Goal: Task Accomplishment & Management: Manage account settings

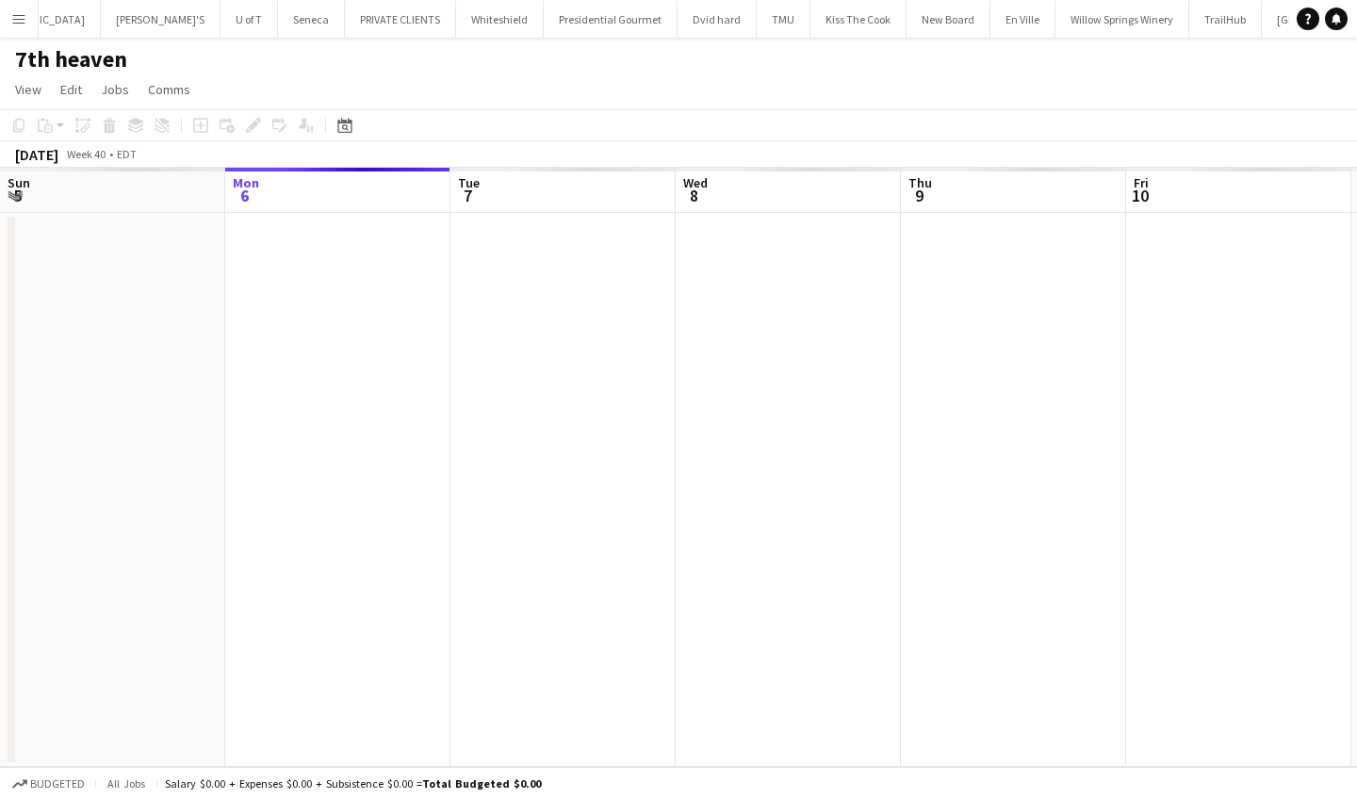
scroll to position [0, 473]
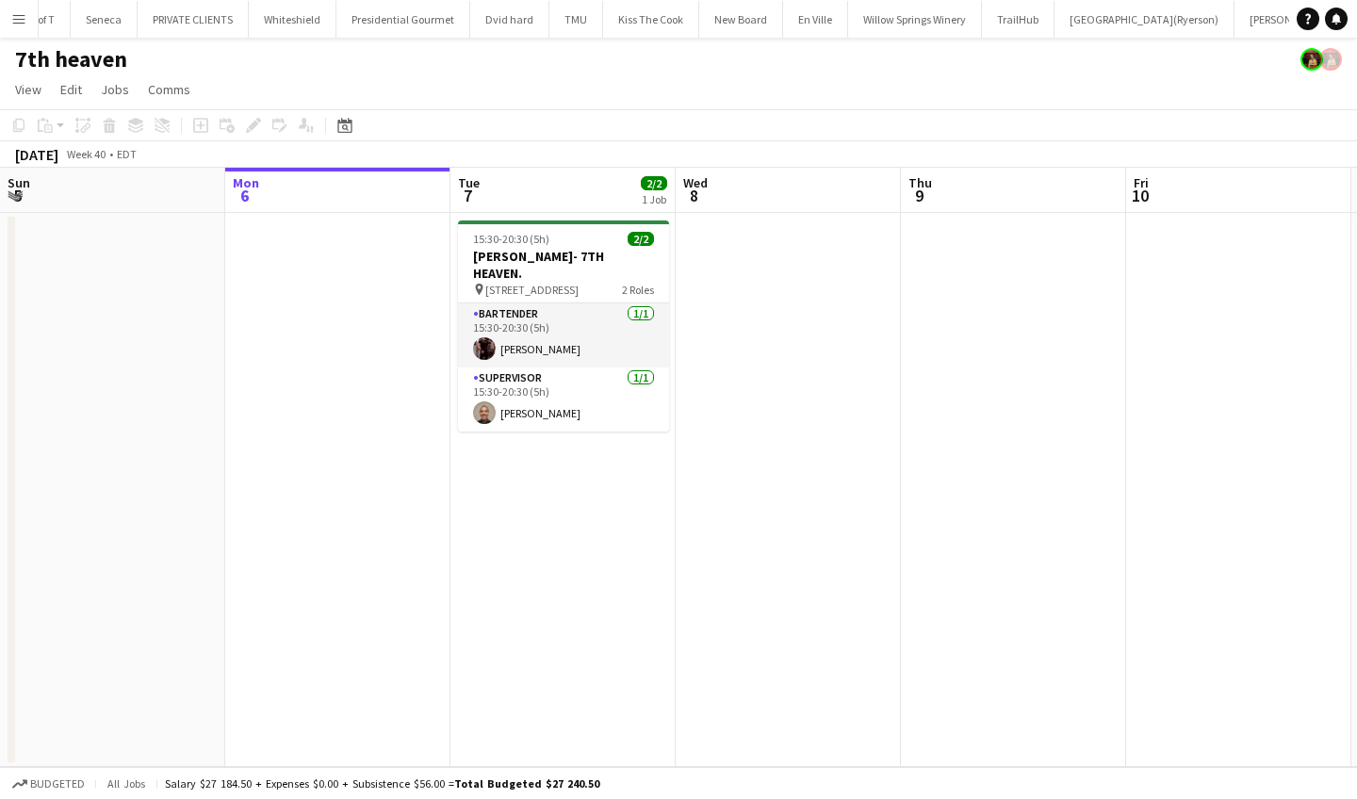
click at [25, 11] on app-icon "Menu" at bounding box center [18, 18] width 15 height 15
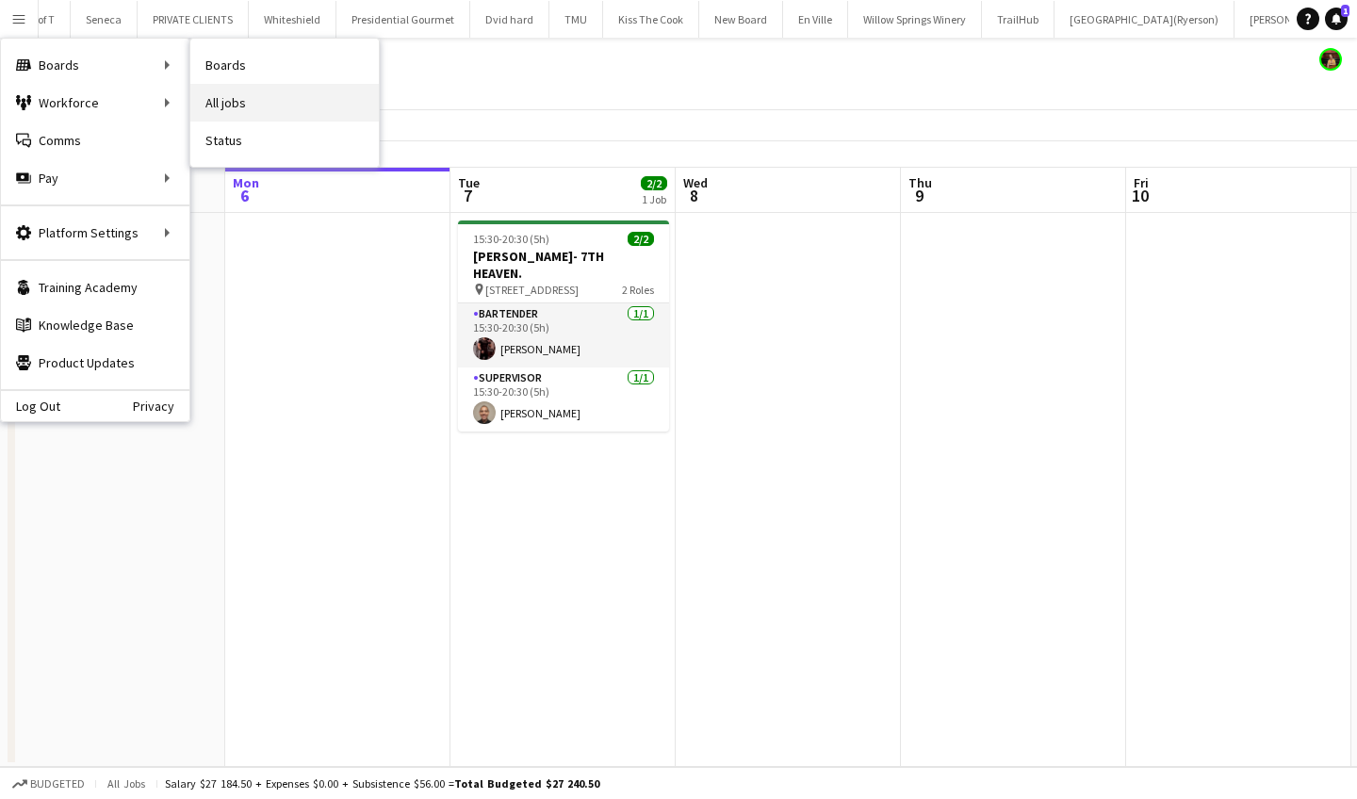
click at [250, 104] on link "All jobs" at bounding box center [284, 103] width 188 height 38
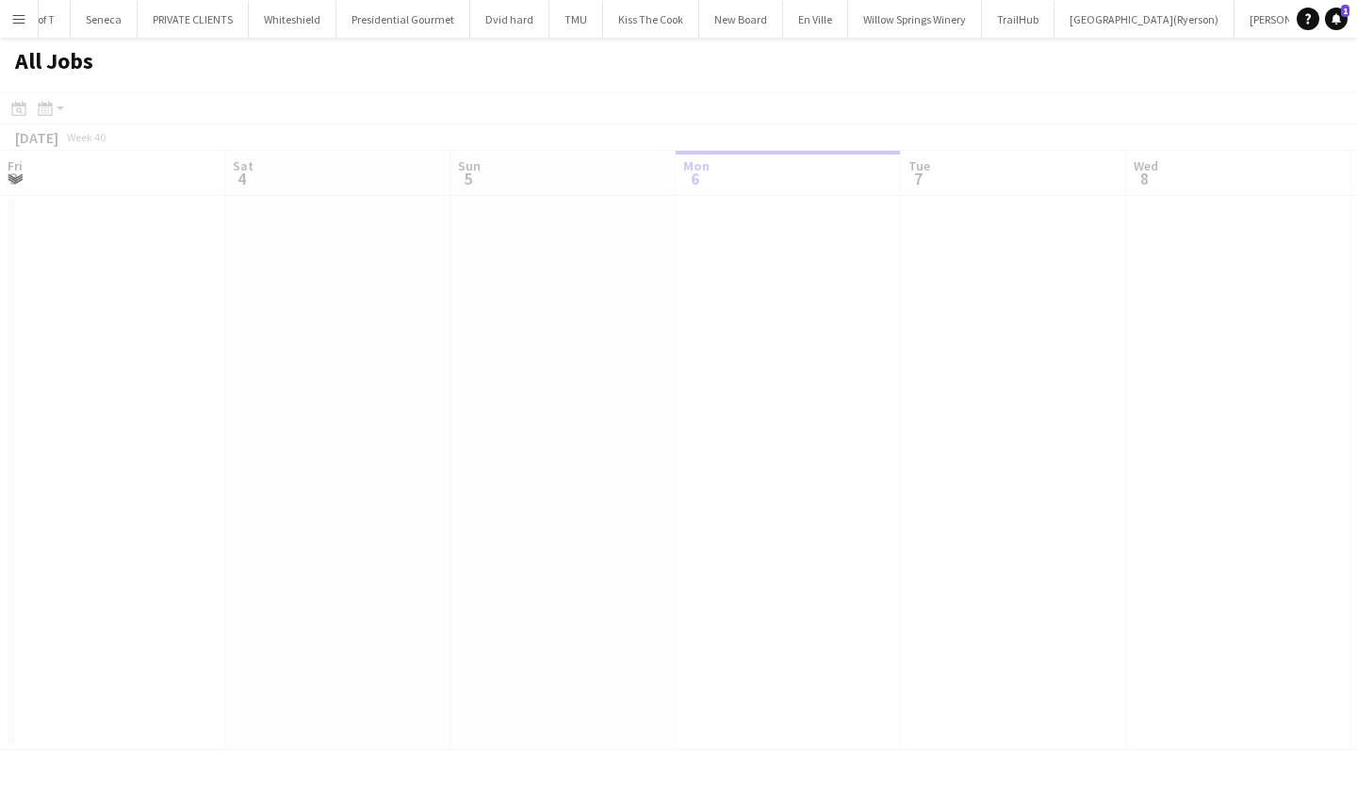
scroll to position [0, 450]
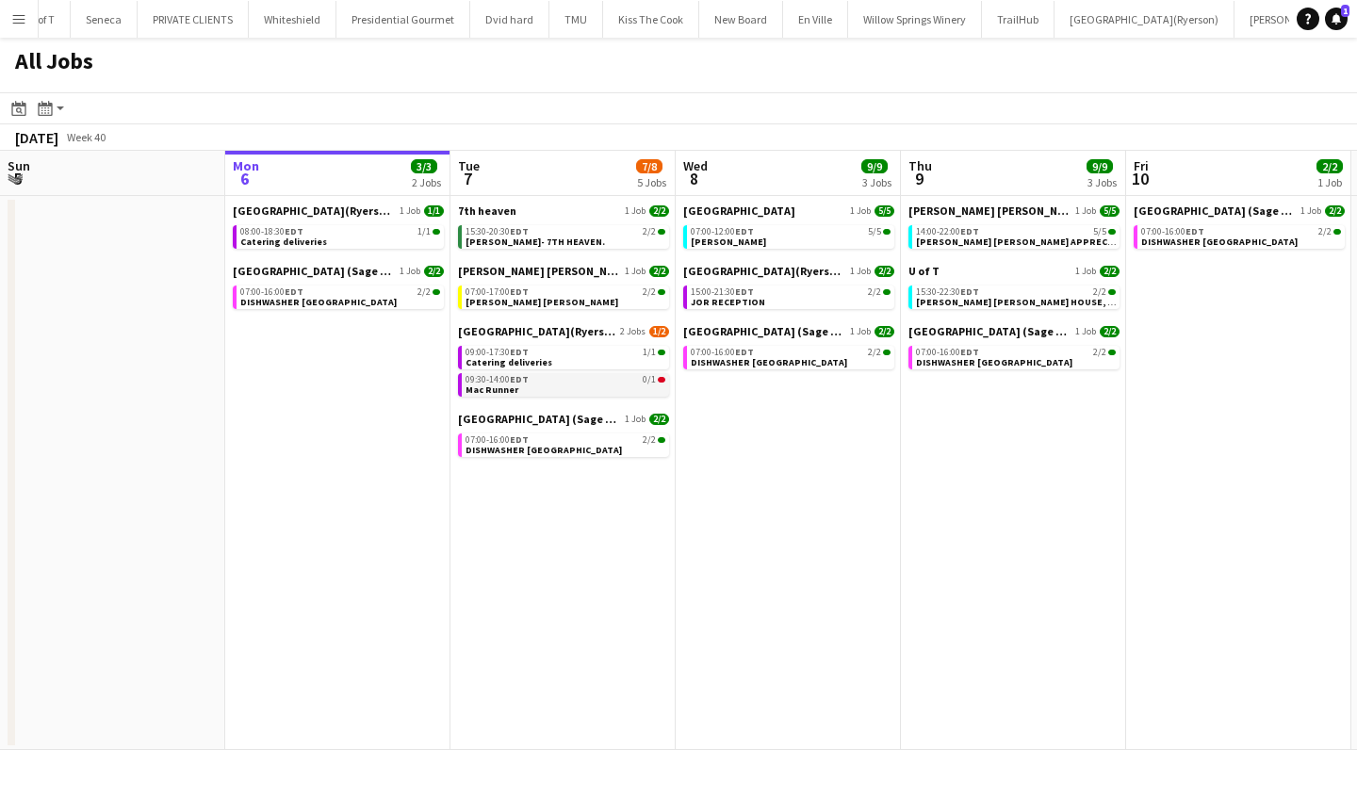
click at [593, 387] on link "09:30-14:00 EDT 0/1 Mac Runner" at bounding box center [565, 384] width 200 height 22
click at [551, 383] on div "09:30-14:00 EDT 0/1" at bounding box center [565, 379] width 200 height 9
click at [587, 388] on link "09:30-14:00 EDT 0/1 Mac Runner" at bounding box center [565, 384] width 200 height 22
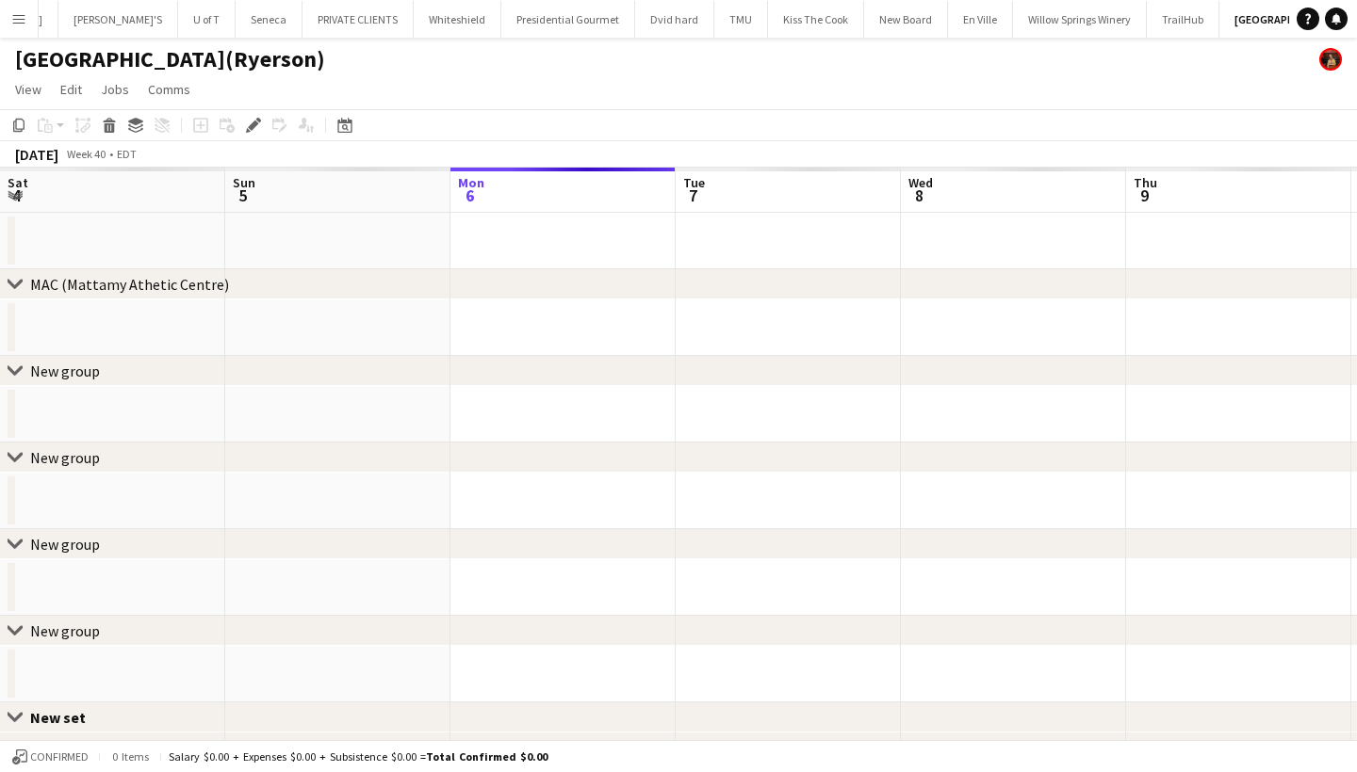
scroll to position [0, 647]
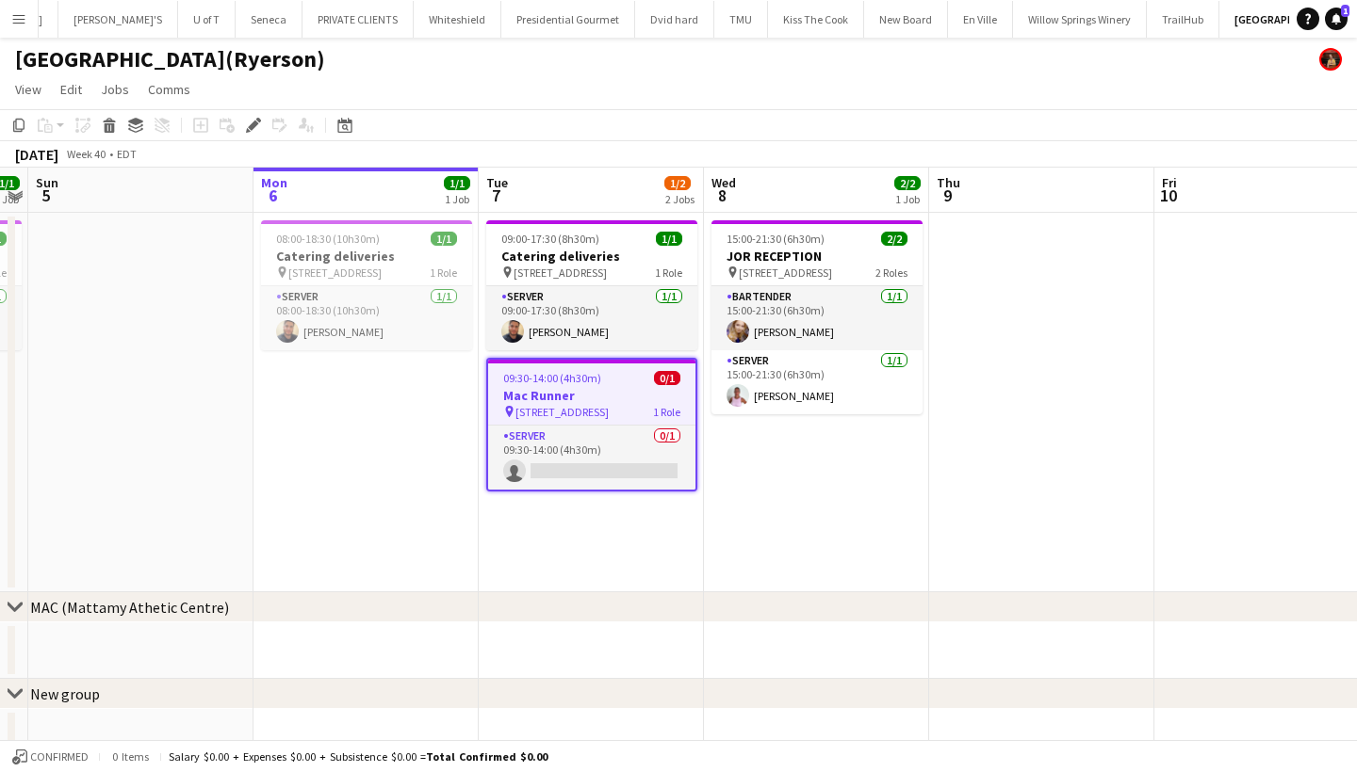
click at [571, 389] on h3 "Mac Runner" at bounding box center [591, 395] width 207 height 17
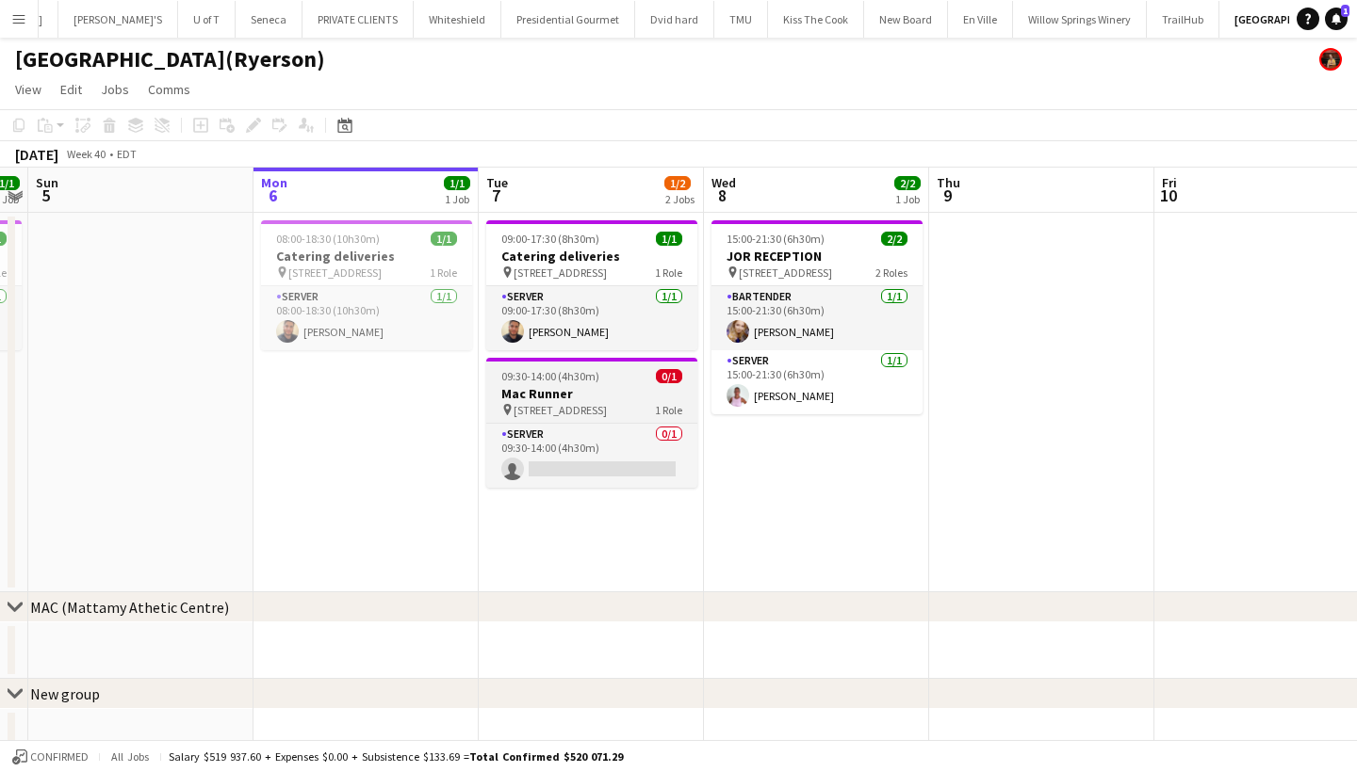
click at [571, 389] on h3 "Mac Runner" at bounding box center [591, 393] width 211 height 17
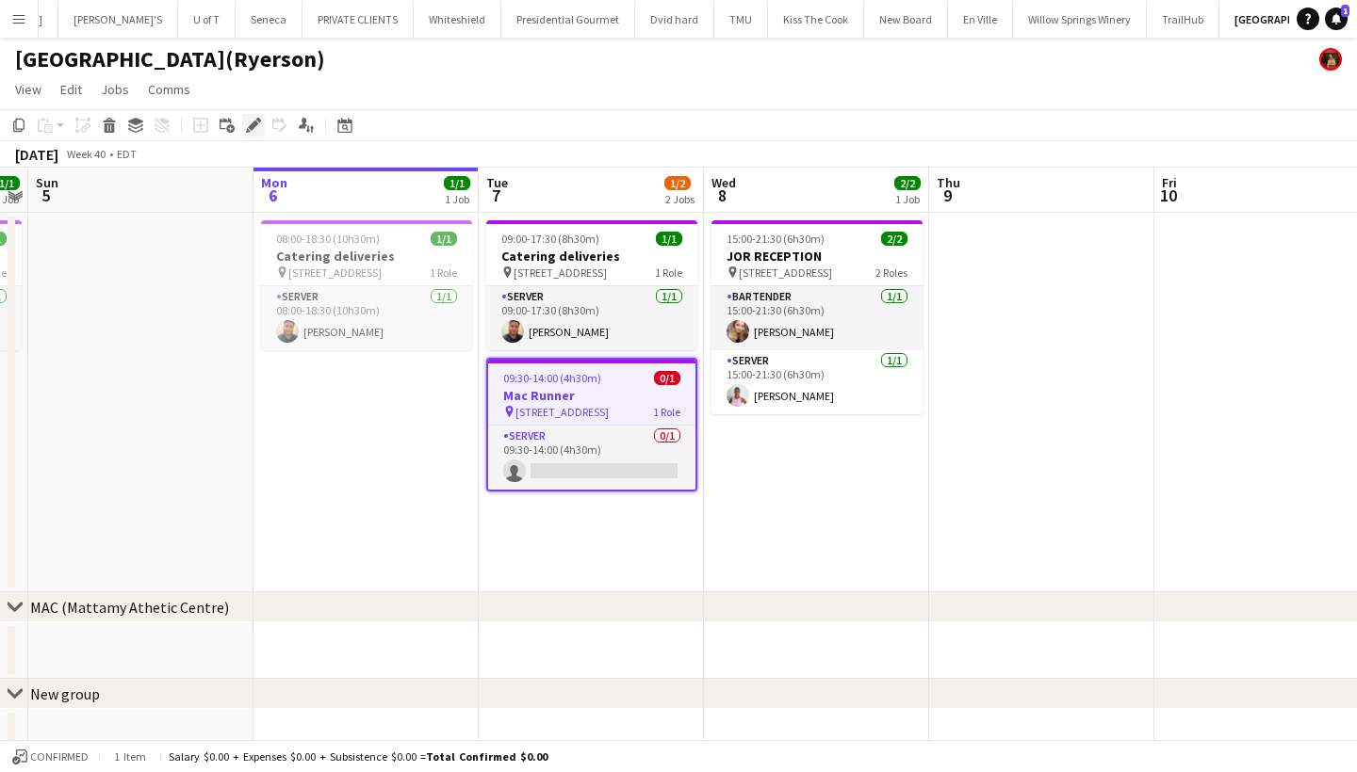
click at [249, 123] on icon "Edit" at bounding box center [253, 125] width 15 height 15
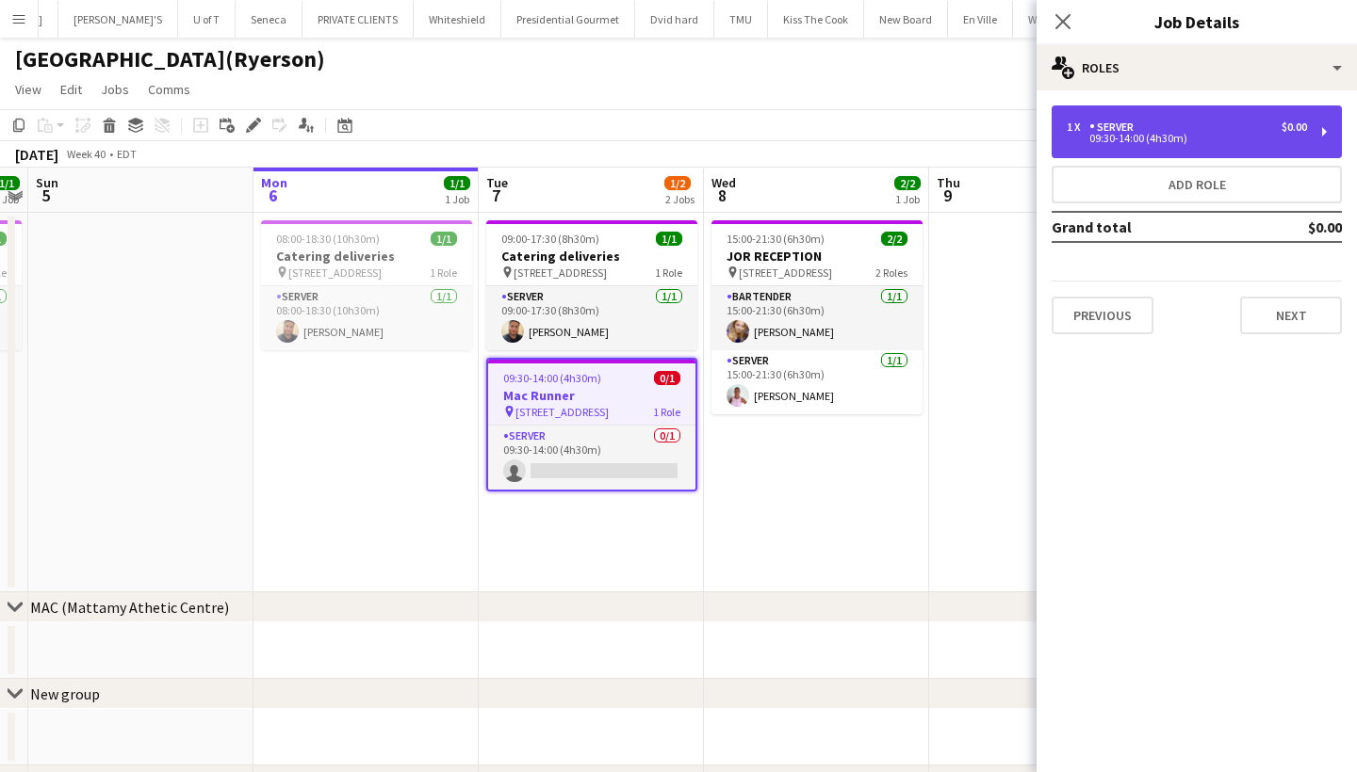
click at [1202, 137] on div "09:30-14:00 (4h30m)" at bounding box center [1186, 138] width 240 height 9
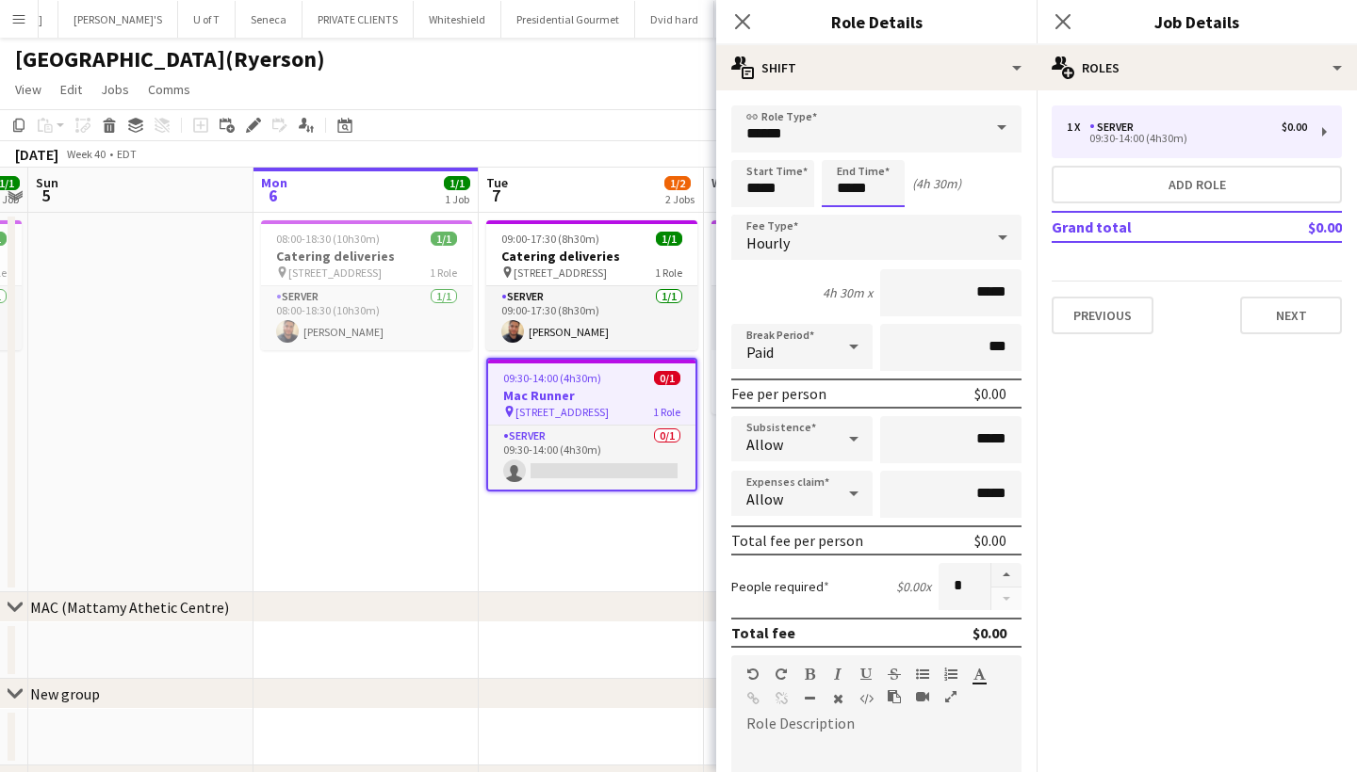
click at [884, 188] on input "*****" at bounding box center [862, 183] width 83 height 47
click at [840, 152] on div at bounding box center [844, 150] width 38 height 19
click at [886, 213] on div at bounding box center [882, 216] width 38 height 19
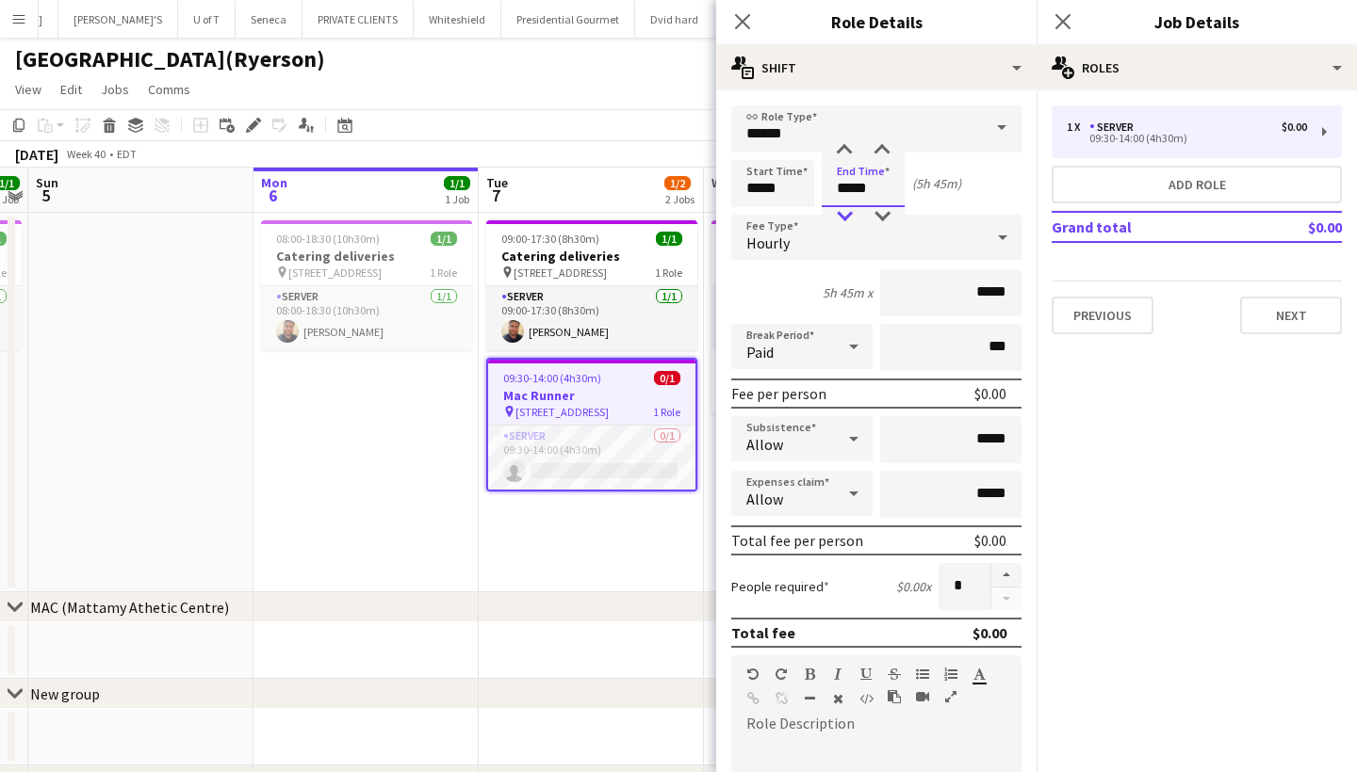
click at [839, 219] on div at bounding box center [844, 216] width 38 height 19
type input "*****"
click at [883, 147] on div at bounding box center [882, 150] width 38 height 19
click at [1304, 310] on button "Next" at bounding box center [1291, 316] width 102 height 38
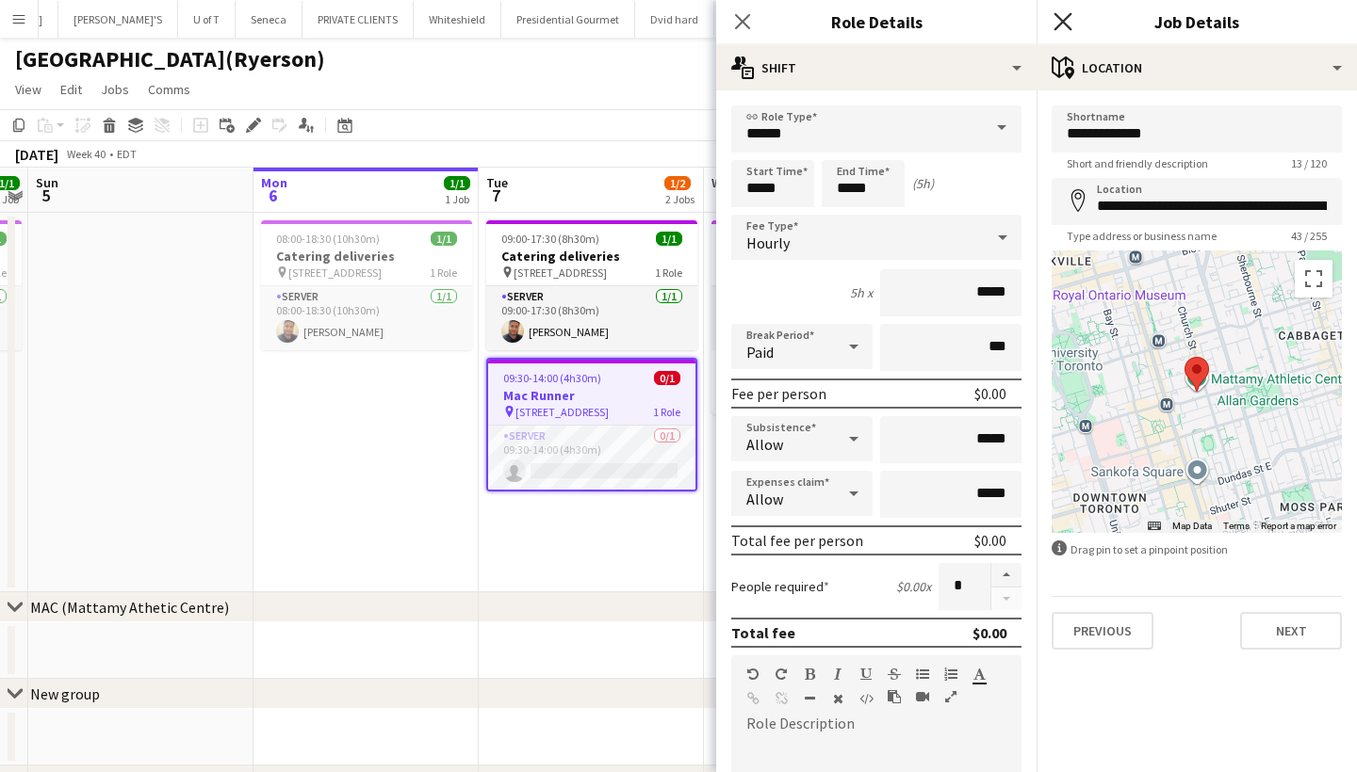
click at [1063, 16] on icon "Close pop-in" at bounding box center [1062, 21] width 18 height 18
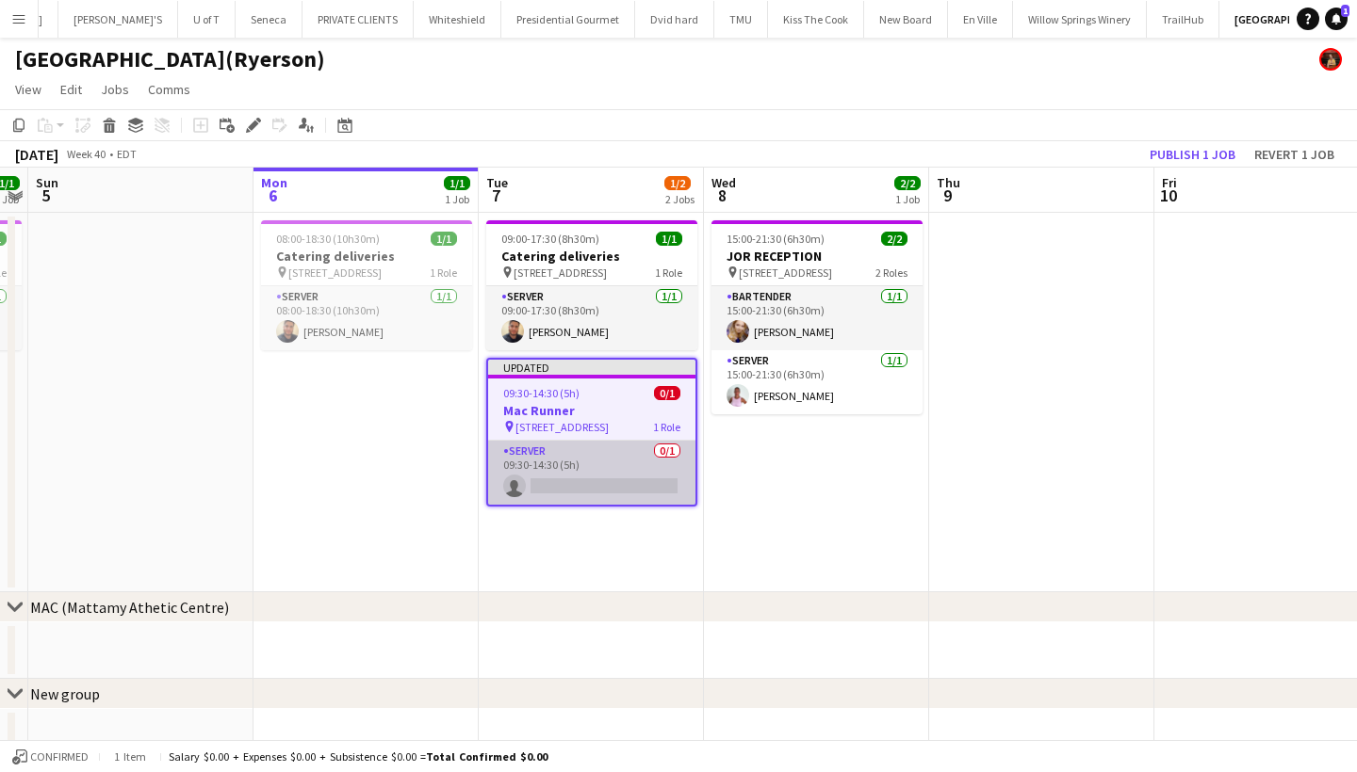
click at [593, 486] on app-card-role "SERVER 0/1 09:30-14:30 (5h) single-neutral-actions" at bounding box center [591, 473] width 207 height 64
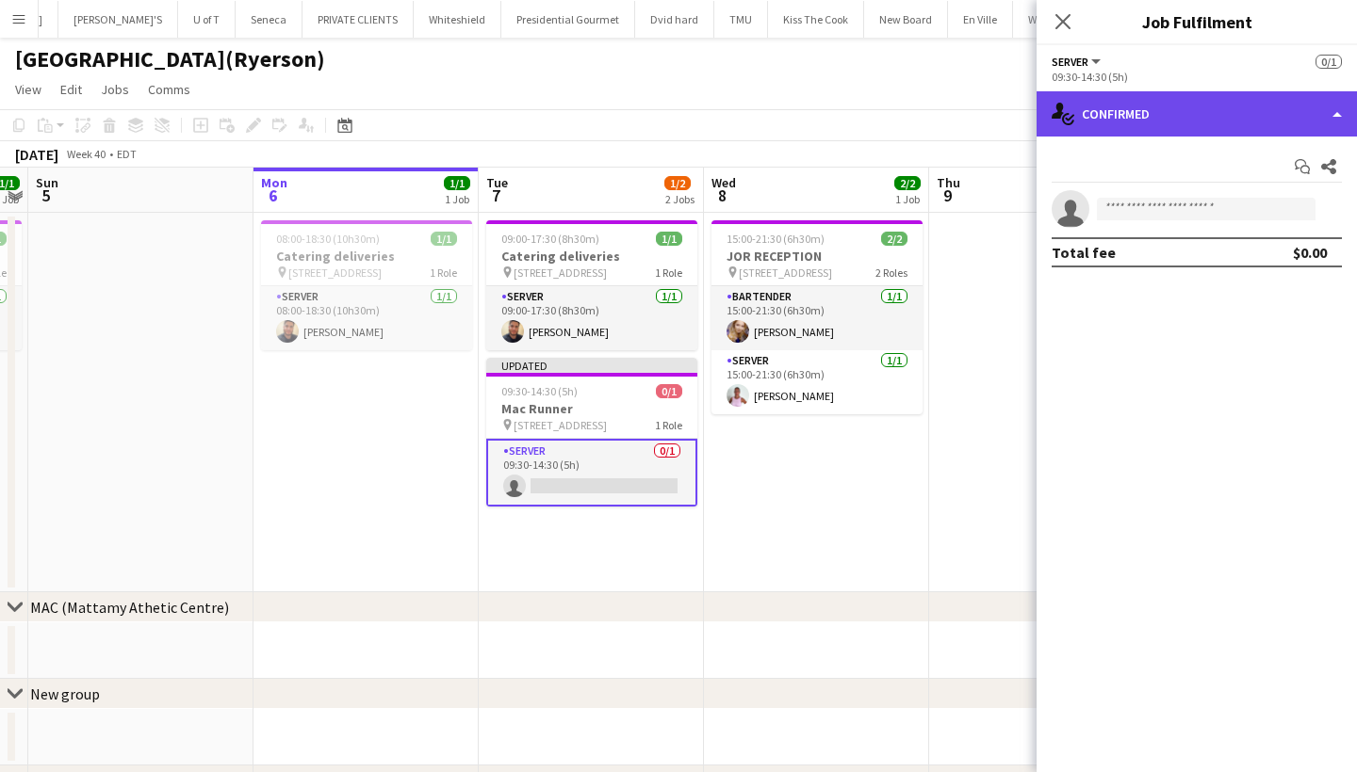
click at [1192, 107] on div "single-neutral-actions-check-2 Confirmed" at bounding box center [1196, 113] width 320 height 45
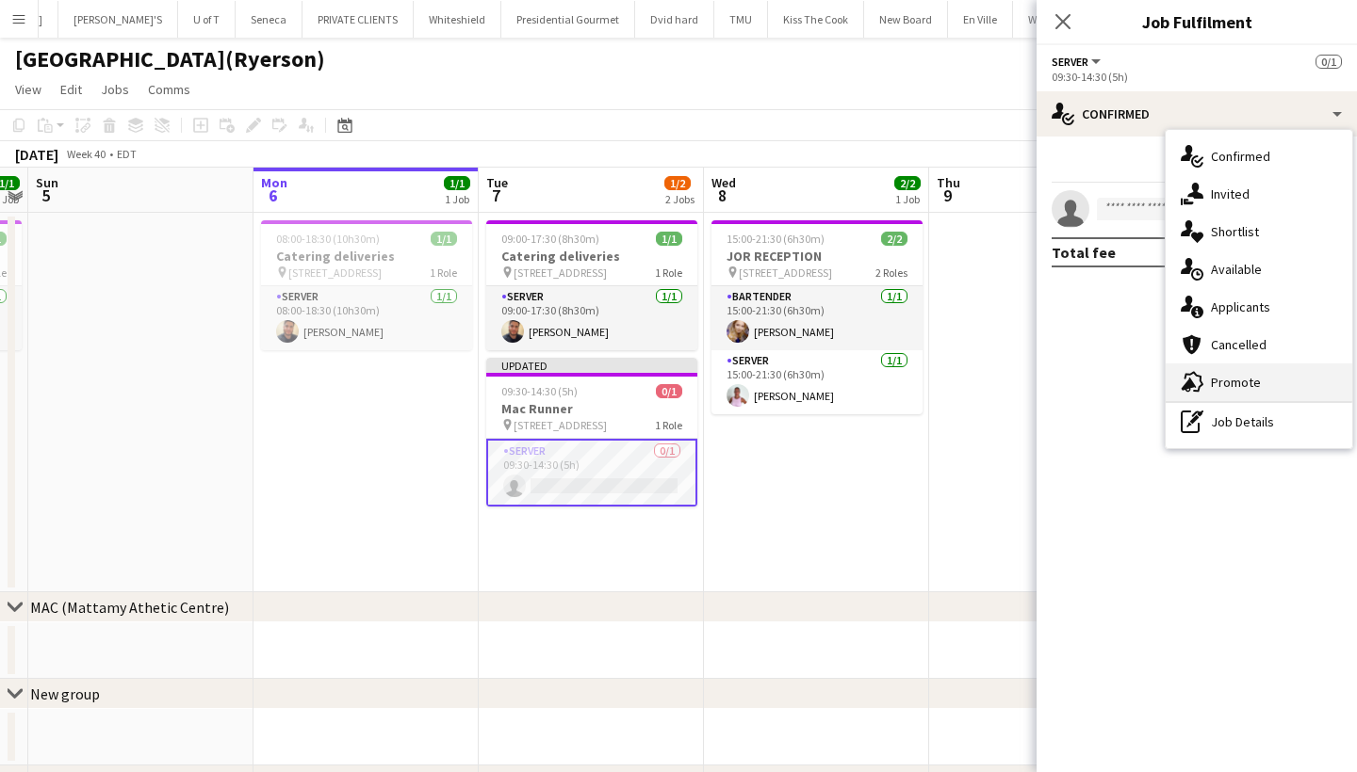
click at [1264, 383] on div "advertising-megaphone Promote" at bounding box center [1258, 383] width 187 height 38
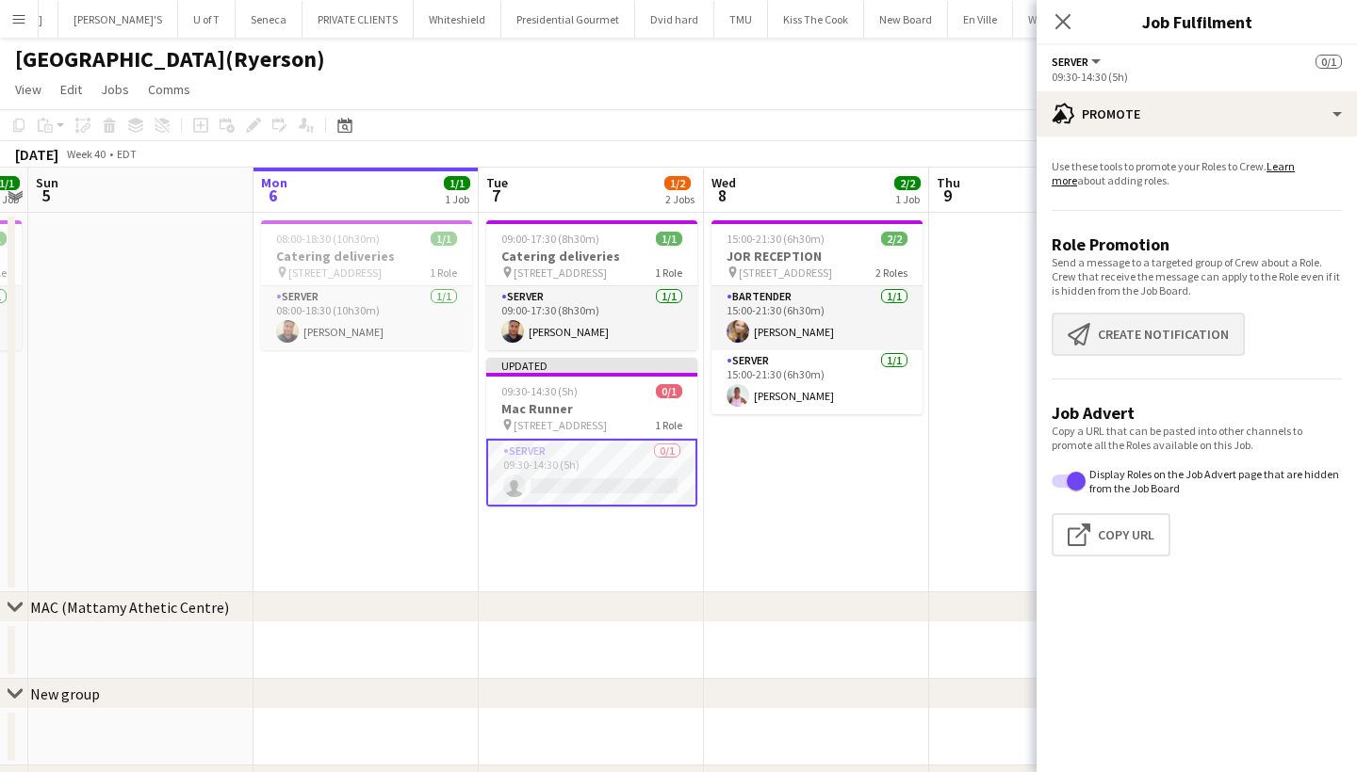
click at [1194, 342] on button "Create notification Create notification" at bounding box center [1147, 334] width 193 height 43
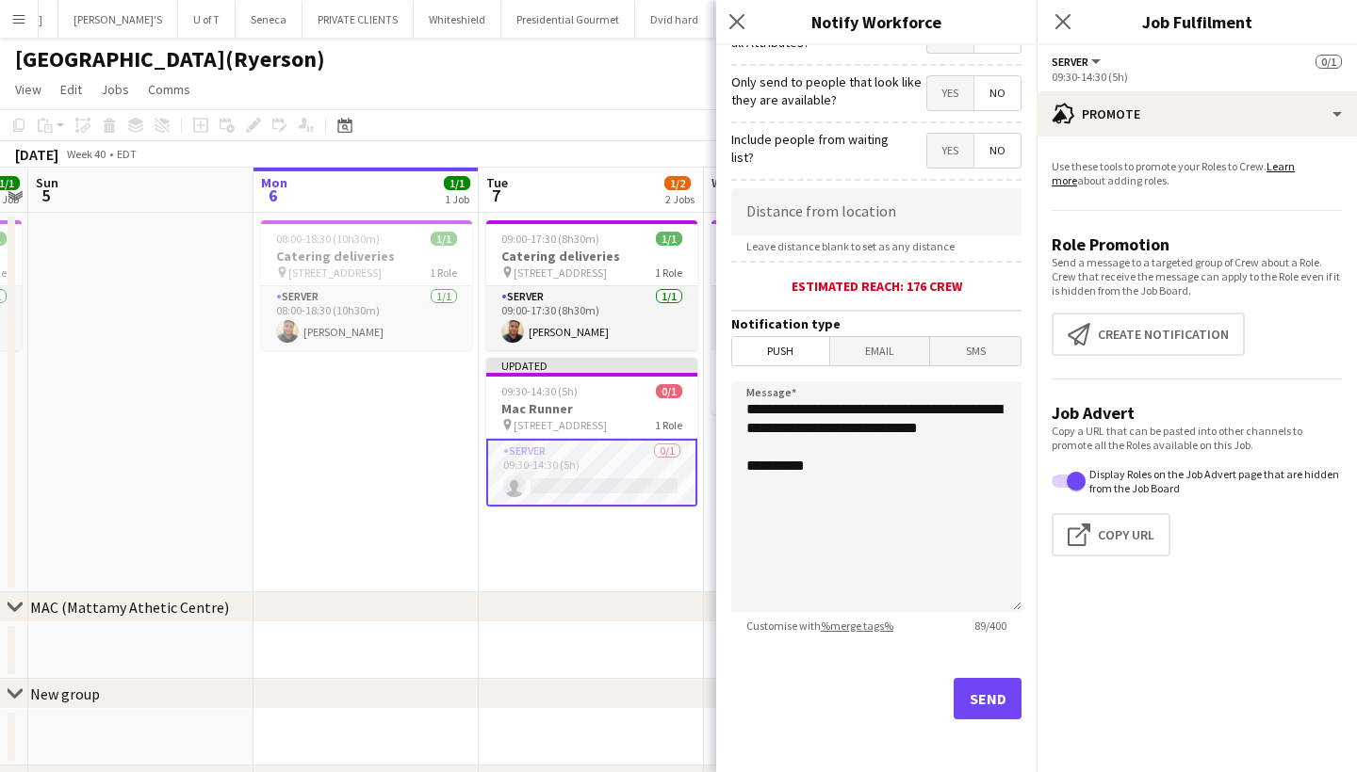
scroll to position [265, 0]
click at [998, 692] on button "Send" at bounding box center [987, 698] width 68 height 41
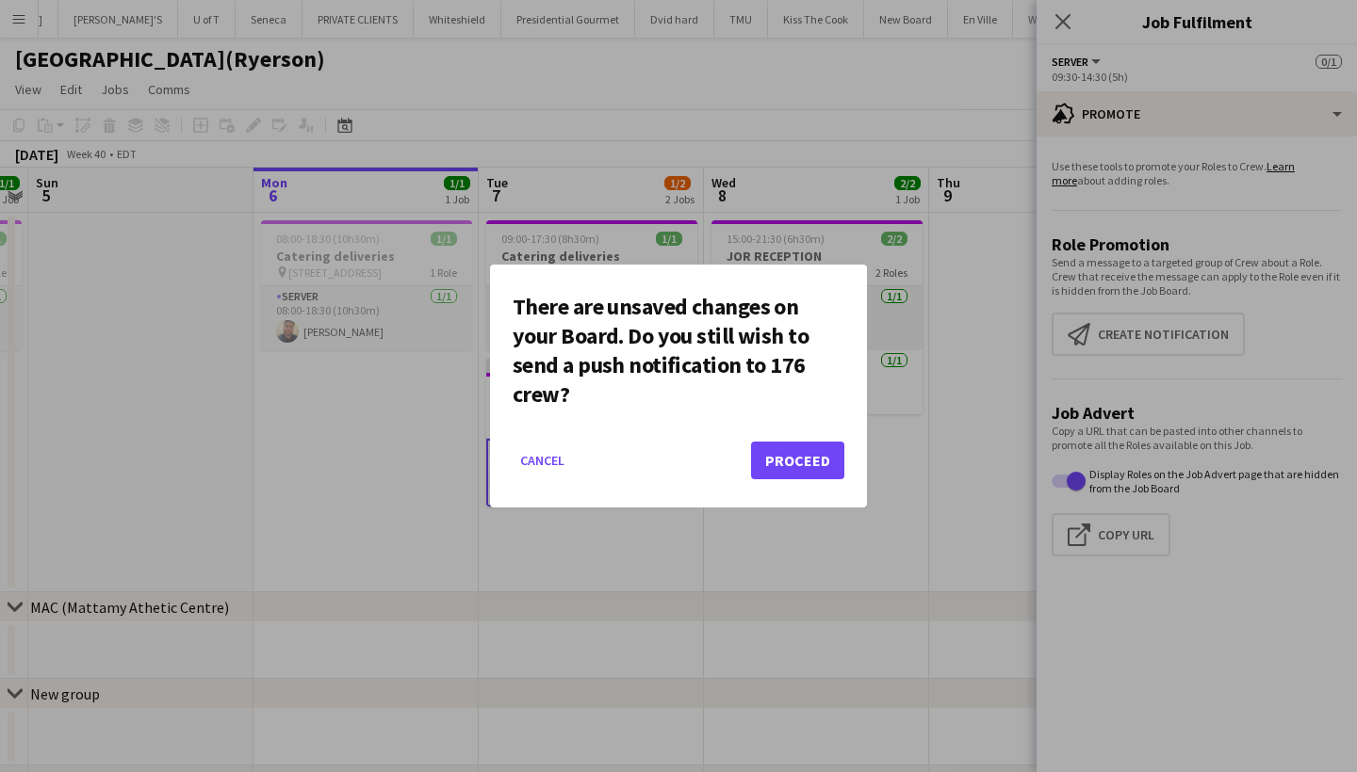
click at [805, 453] on button "Proceed" at bounding box center [797, 461] width 93 height 38
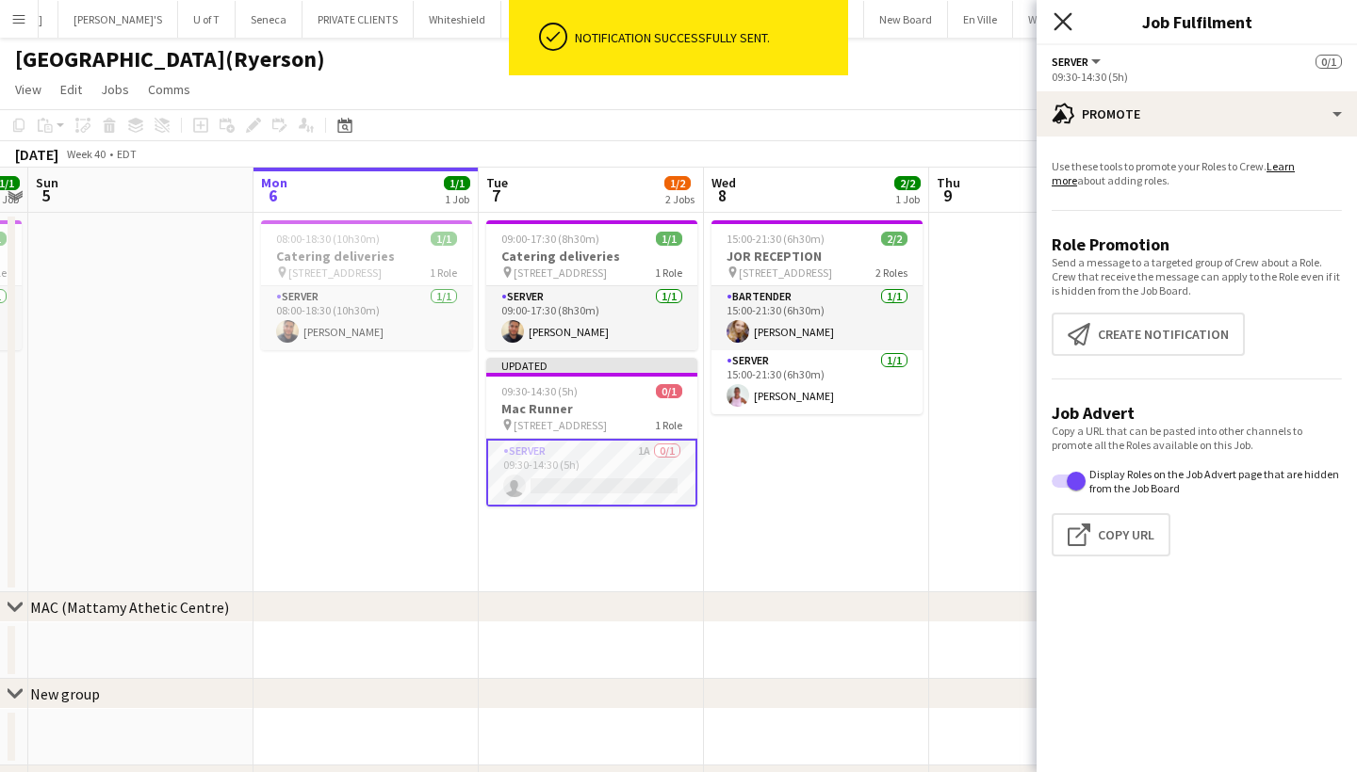
click at [1055, 17] on icon "Close pop-in" at bounding box center [1062, 21] width 18 height 18
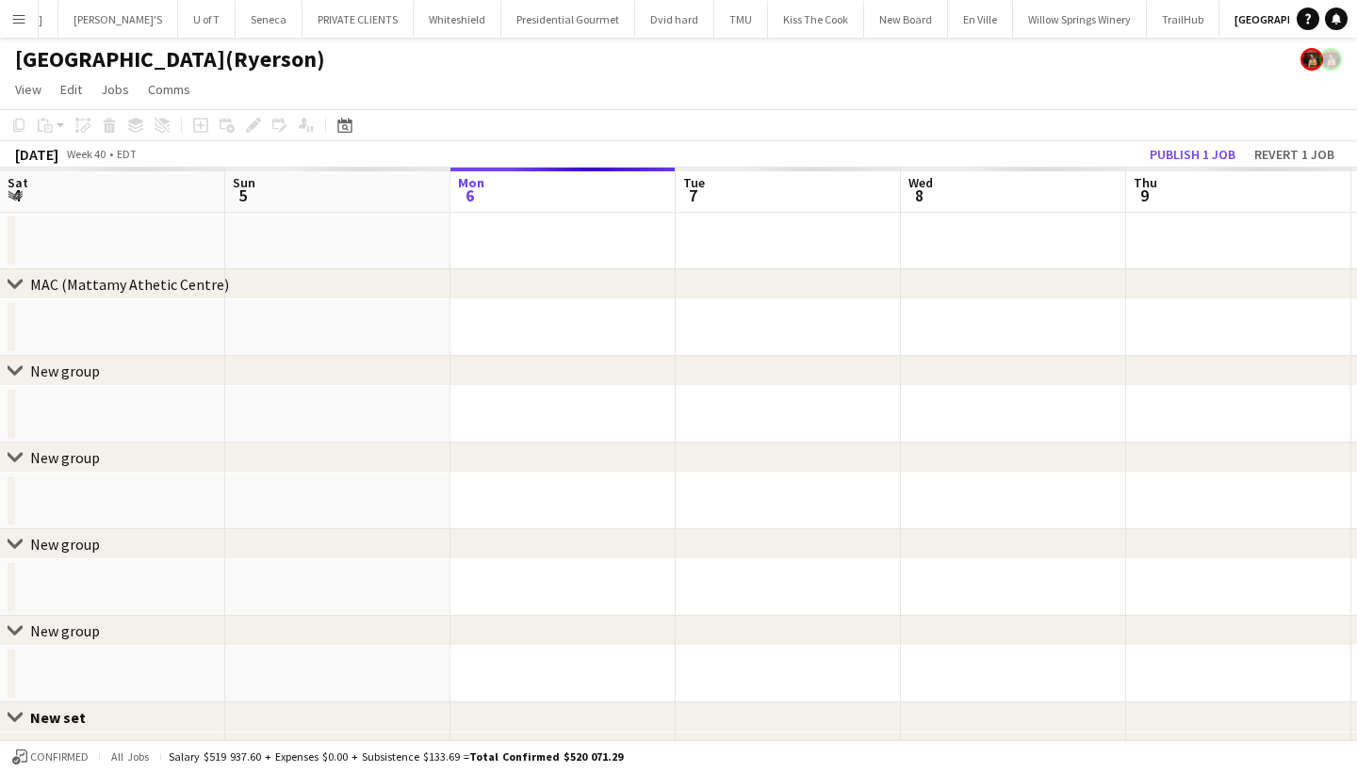
scroll to position [0, 647]
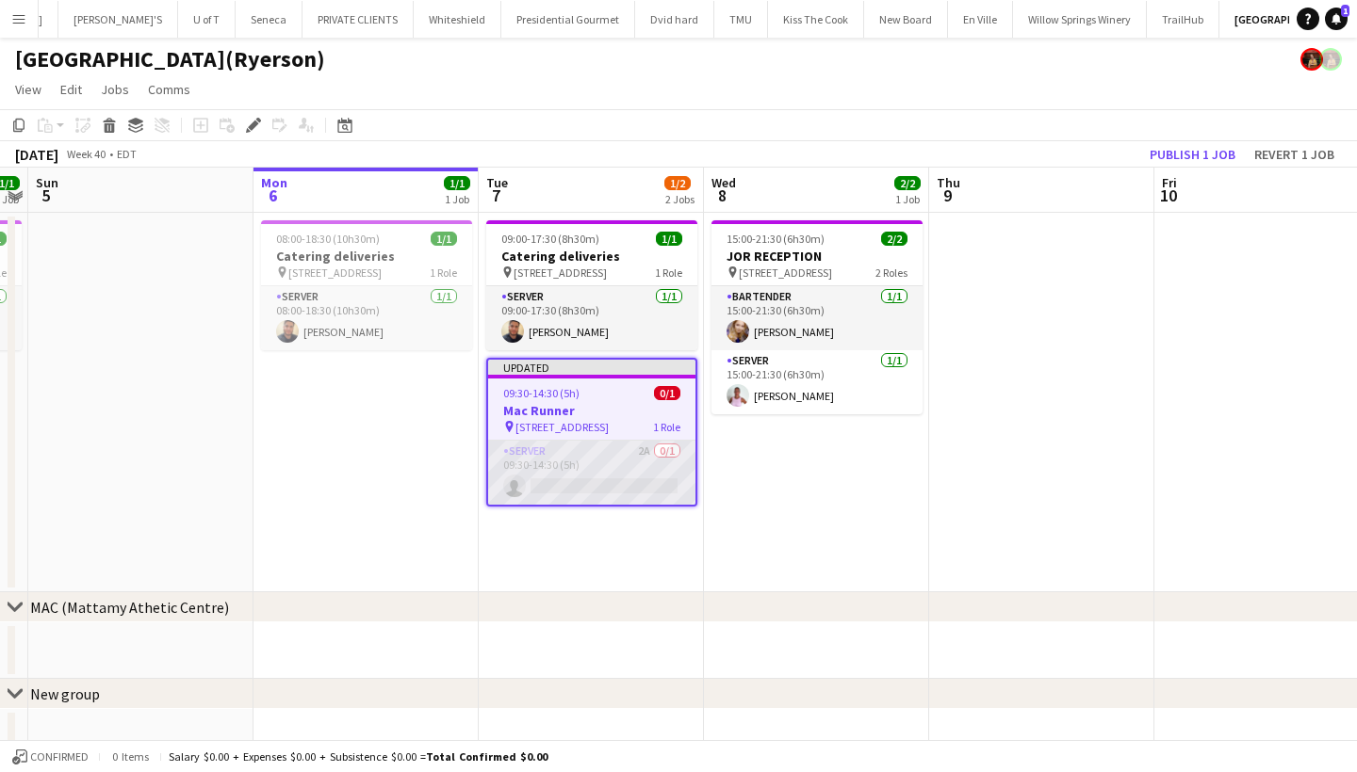
click at [577, 483] on app-card-role "SERVER 2A 0/1 09:30-14:30 (5h) single-neutral-actions" at bounding box center [591, 473] width 207 height 64
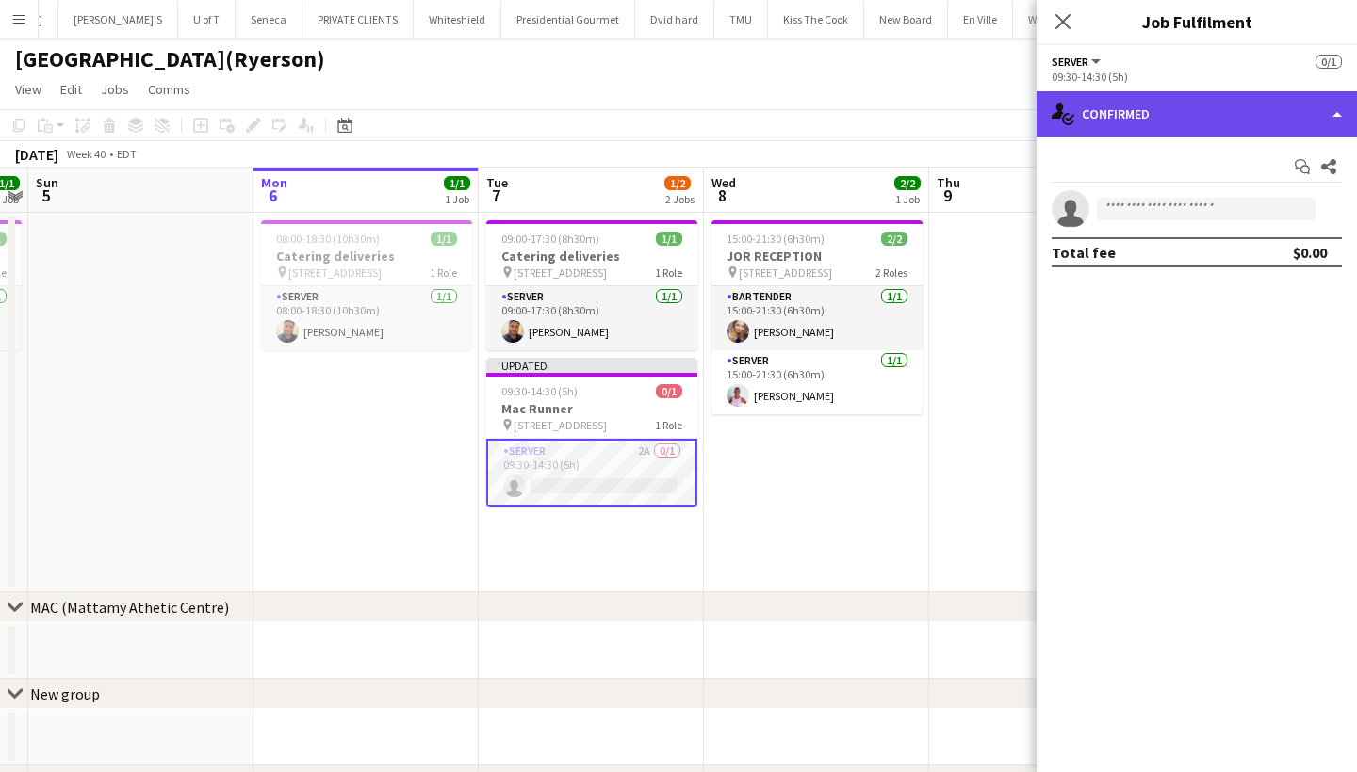
click at [1181, 118] on div "single-neutral-actions-check-2 Confirmed" at bounding box center [1196, 113] width 320 height 45
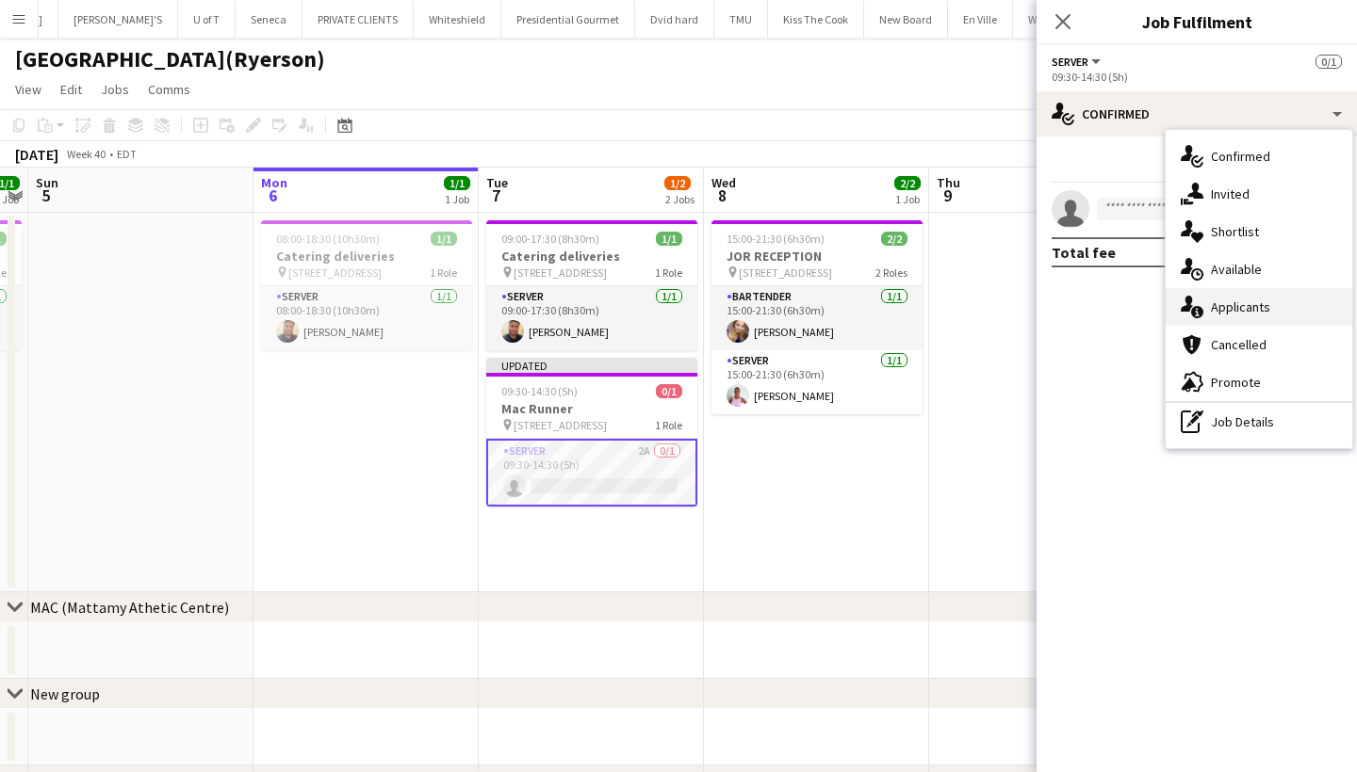
click at [1243, 301] on span "Applicants" at bounding box center [1240, 307] width 59 height 17
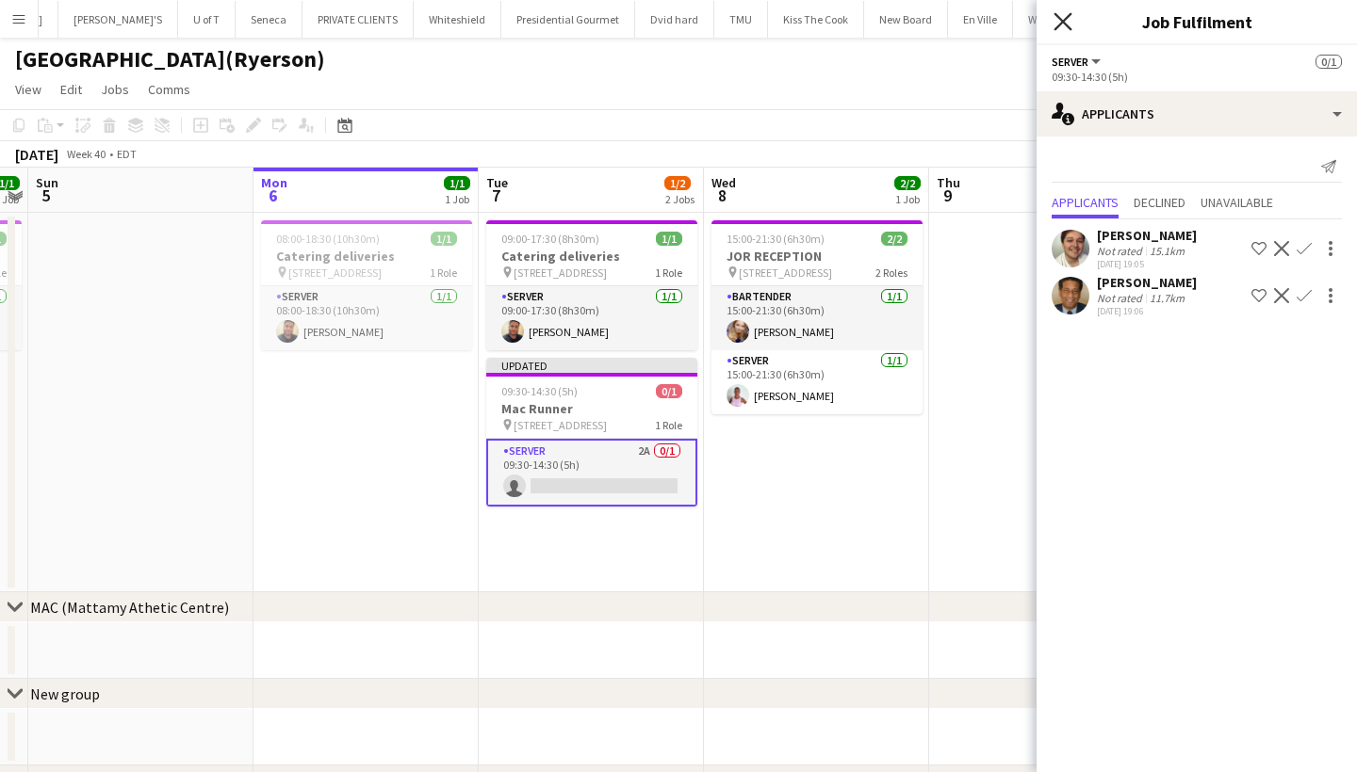
click at [1064, 19] on icon "Close pop-in" at bounding box center [1062, 21] width 18 height 18
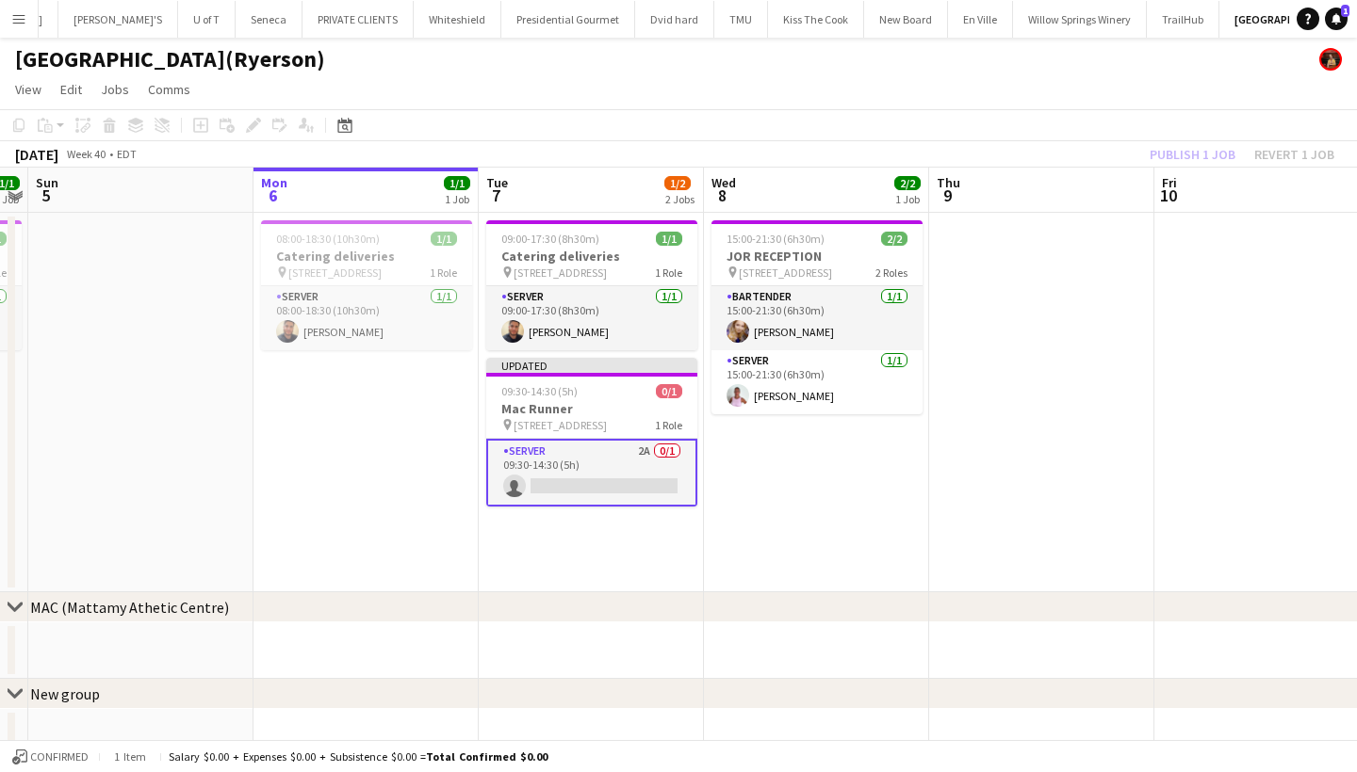
click at [566, 479] on app-card-role "SERVER 2A 0/1 09:30-14:30 (5h) single-neutral-actions" at bounding box center [591, 473] width 211 height 68
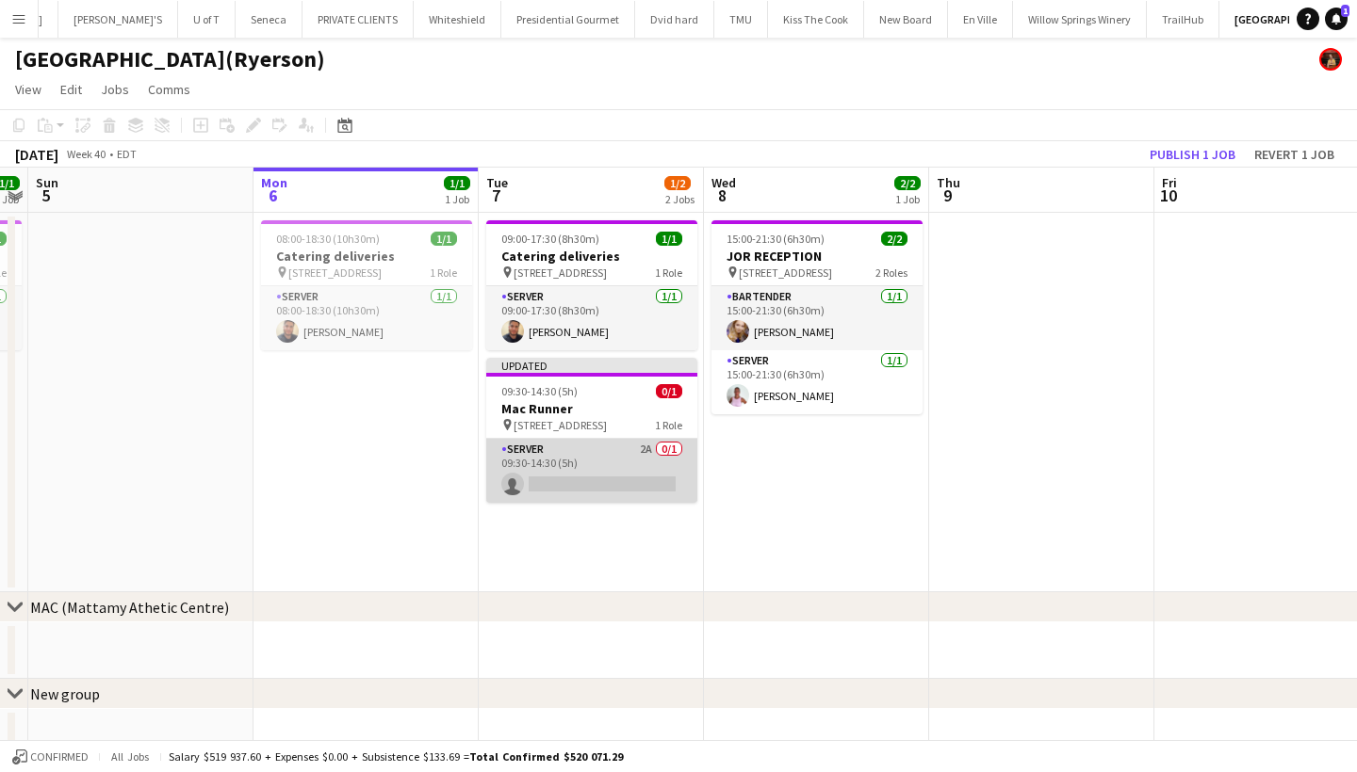
click at [566, 479] on app-card-role "SERVER 2A 0/1 09:30-14:30 (5h) single-neutral-actions" at bounding box center [591, 471] width 211 height 64
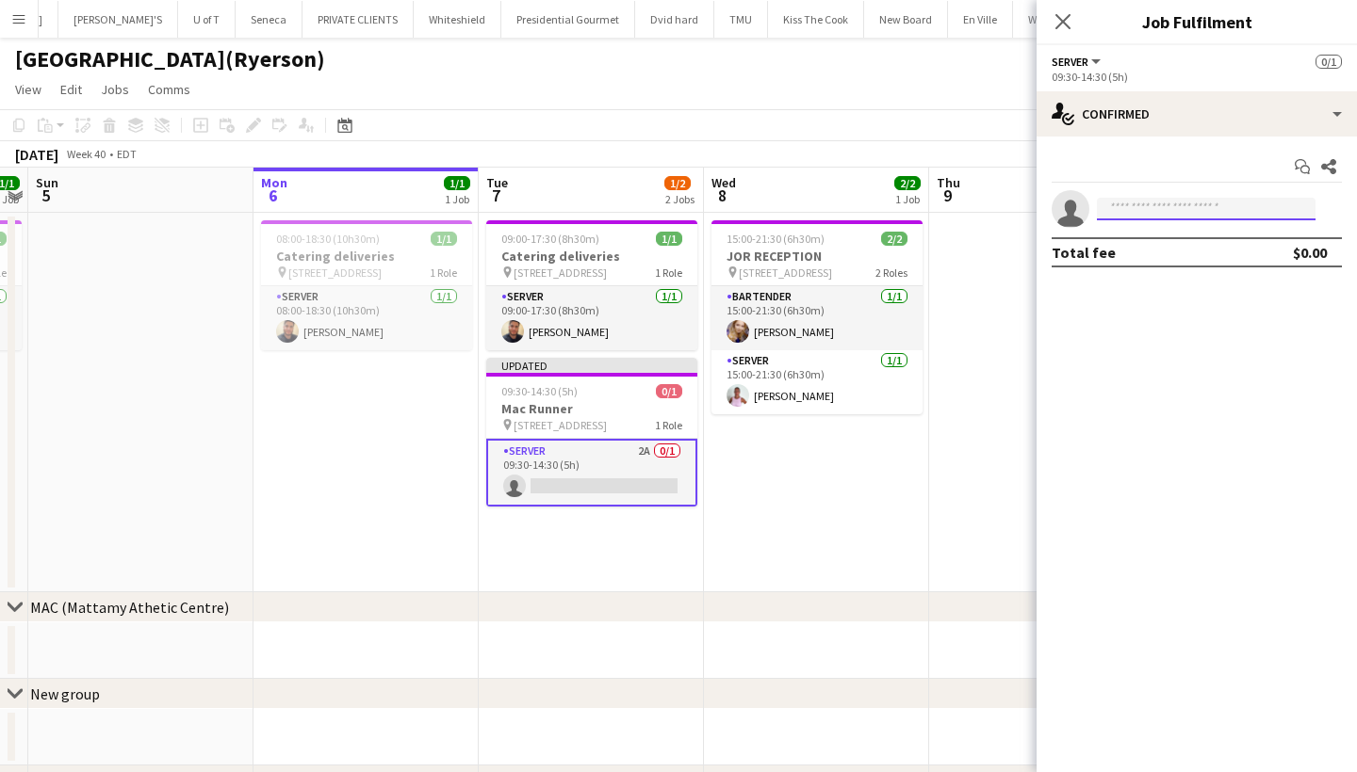
click at [1127, 215] on input at bounding box center [1206, 209] width 219 height 23
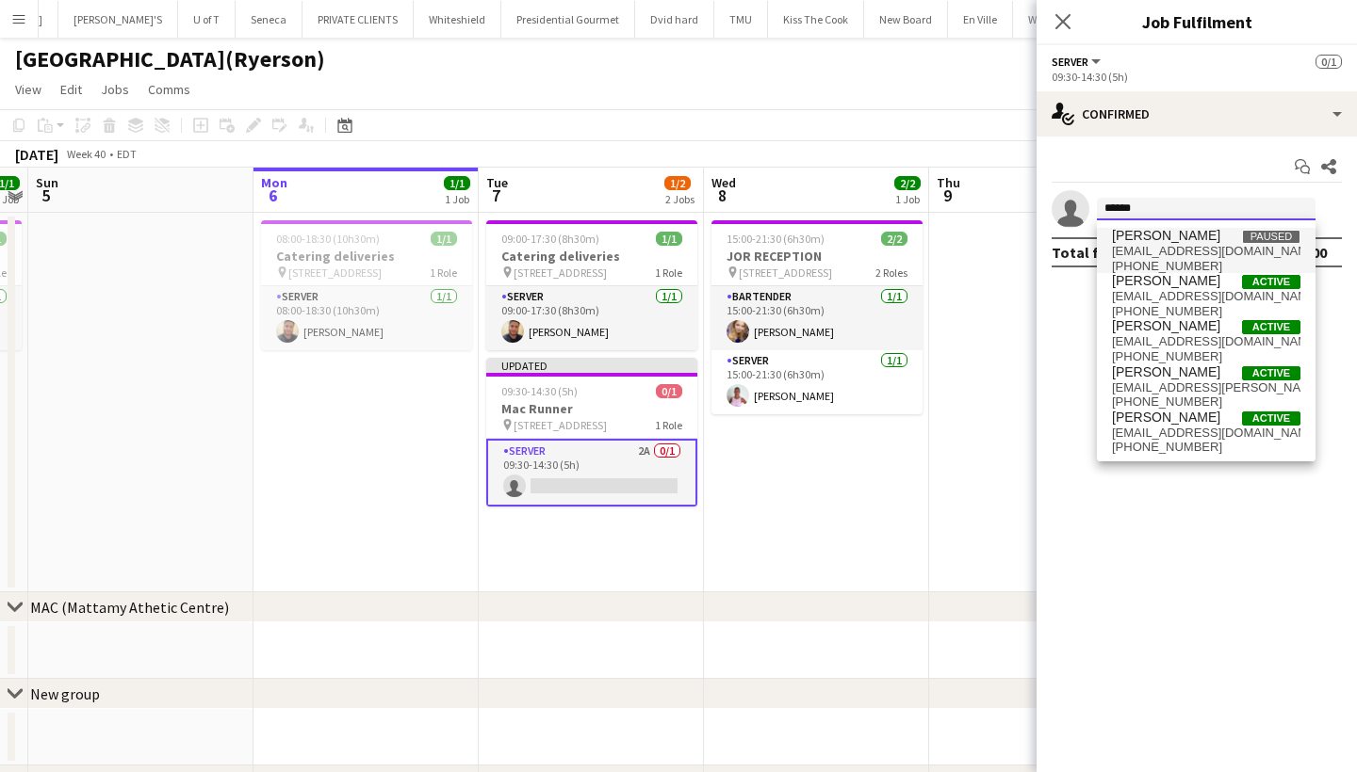
type input "******"
drag, startPoint x: 1169, startPoint y: 239, endPoint x: 1174, endPoint y: 418, distance: 179.0
click at [1174, 418] on span "[PERSON_NAME]" at bounding box center [1166, 418] width 108 height 16
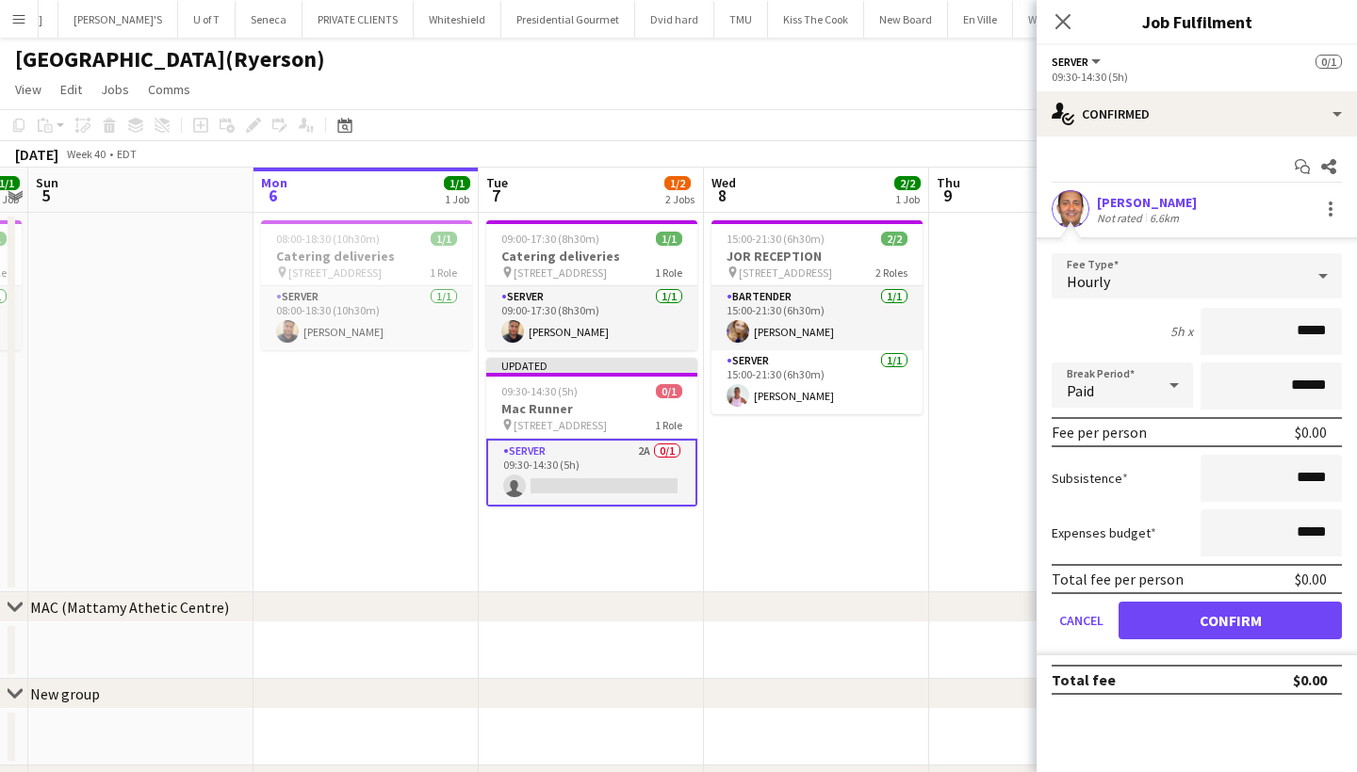
click at [1298, 332] on input "*****" at bounding box center [1270, 331] width 141 height 47
type input "******"
click at [1188, 624] on button "Confirm" at bounding box center [1229, 621] width 223 height 38
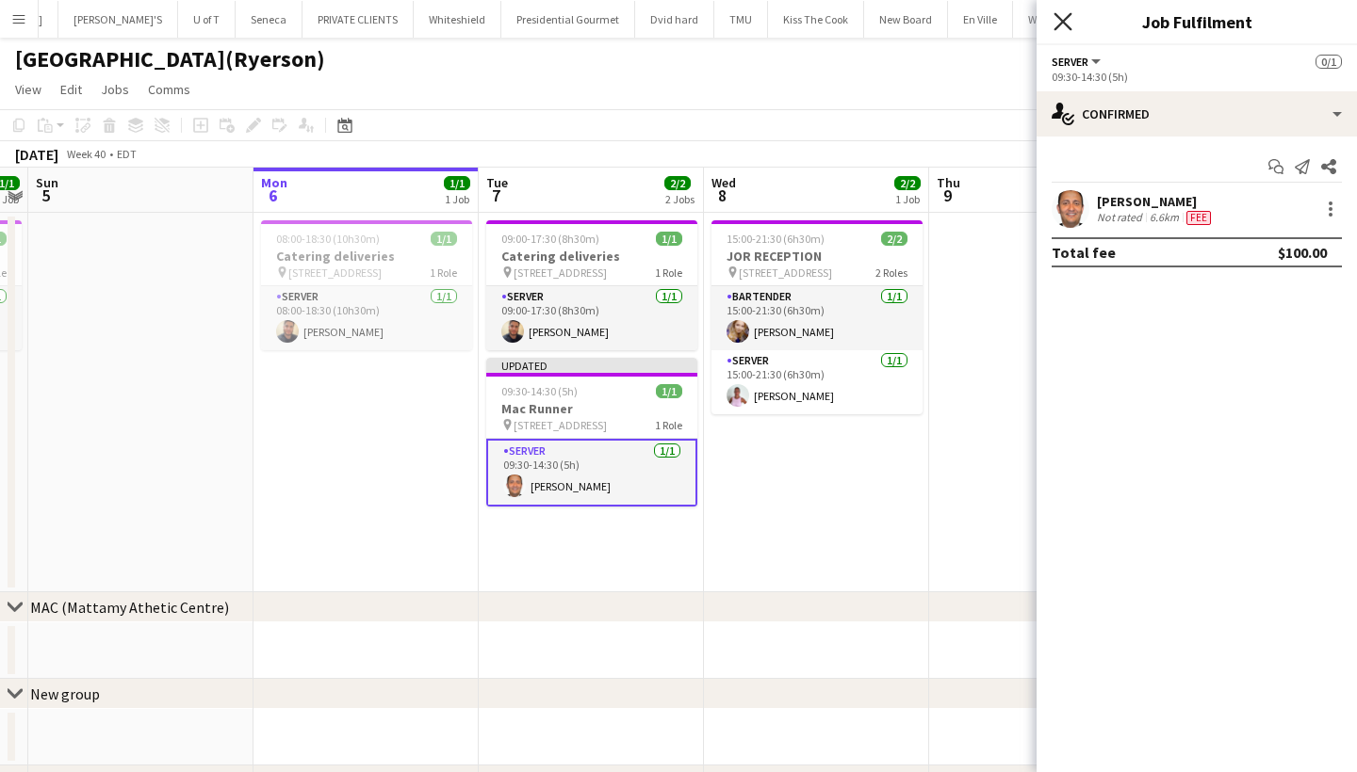
click at [1060, 20] on icon at bounding box center [1062, 21] width 18 height 18
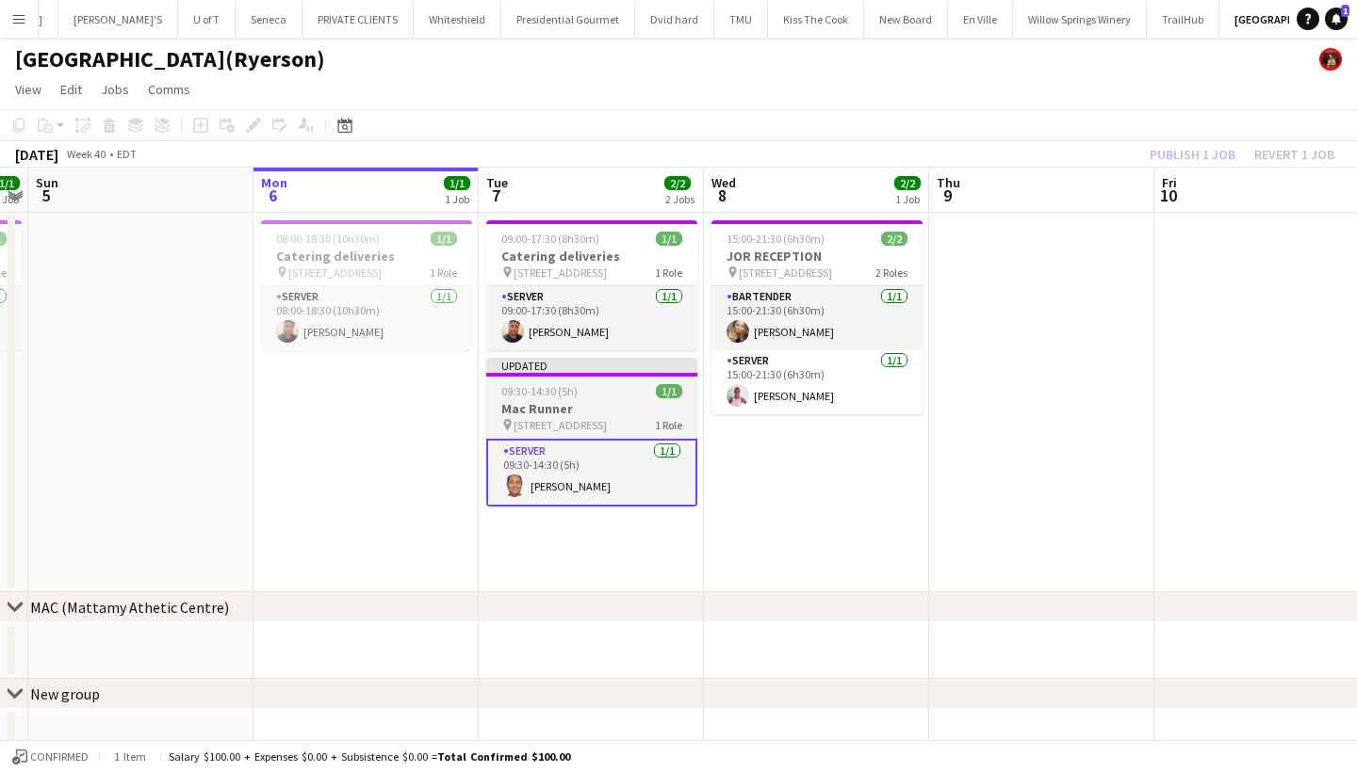
click at [598, 407] on h3 "Mac Runner" at bounding box center [591, 408] width 211 height 17
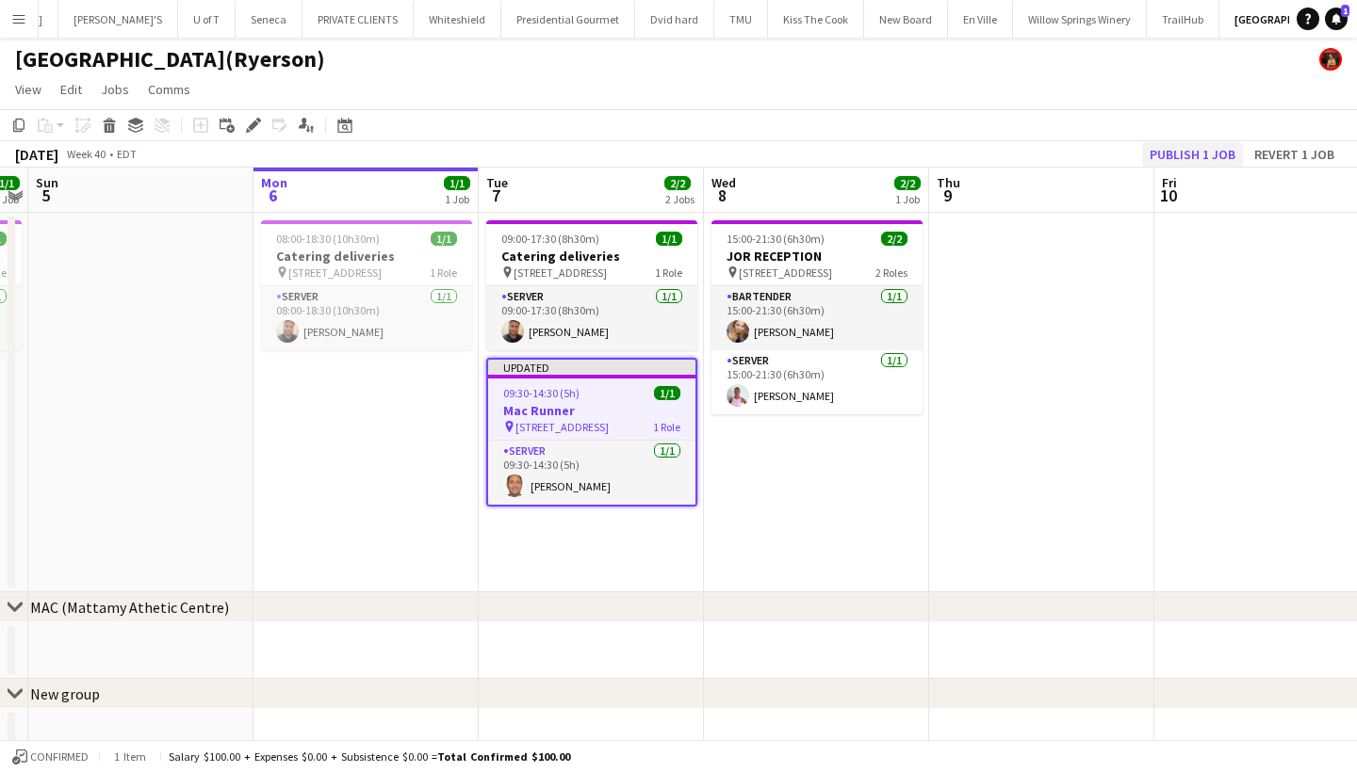
click at [1198, 153] on button "Publish 1 job" at bounding box center [1192, 154] width 101 height 24
